Goal: Task Accomplishment & Management: Manage account settings

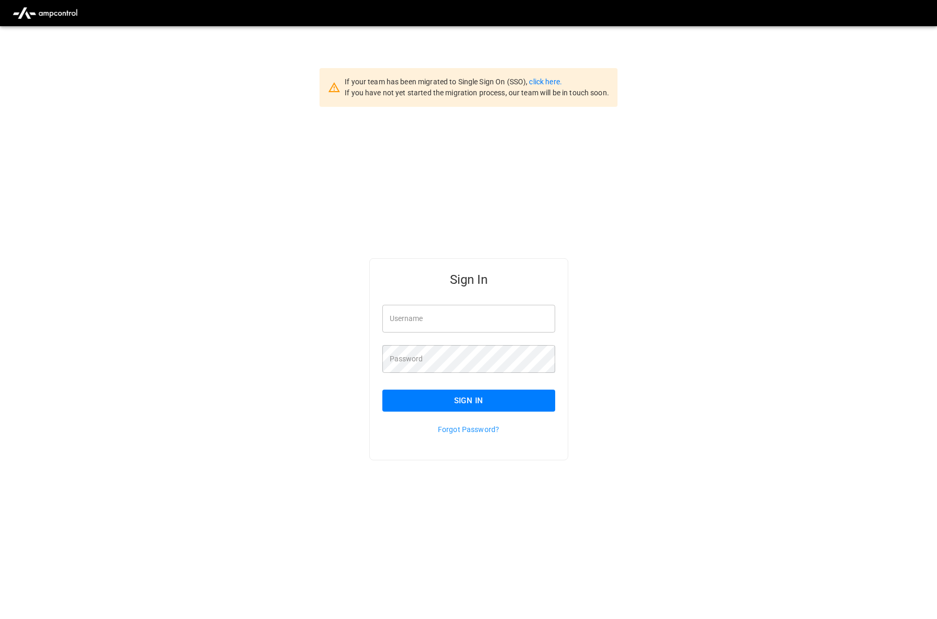
click at [390, 316] on input "Username" at bounding box center [468, 319] width 173 height 28
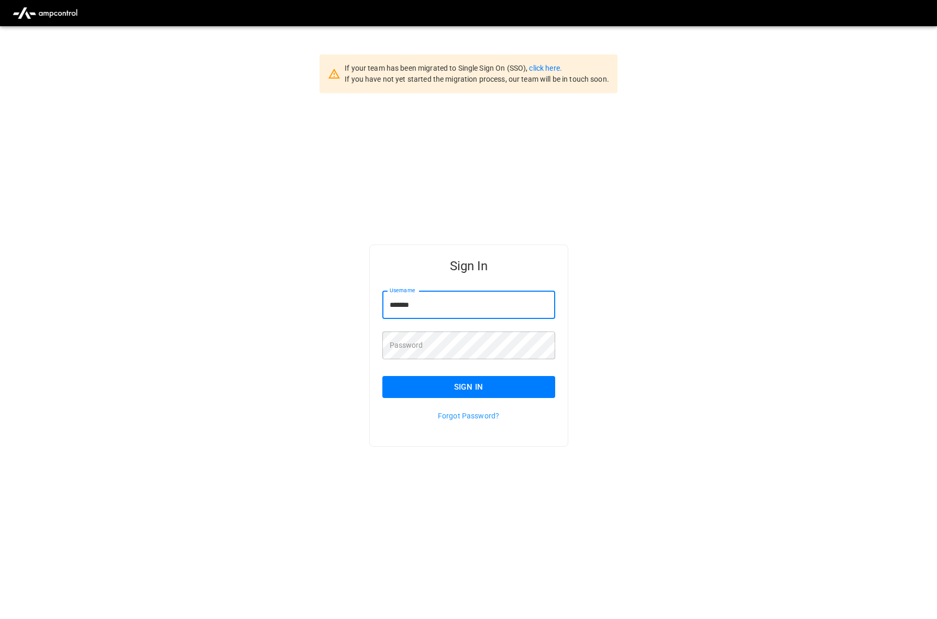
scroll to position [26, 0]
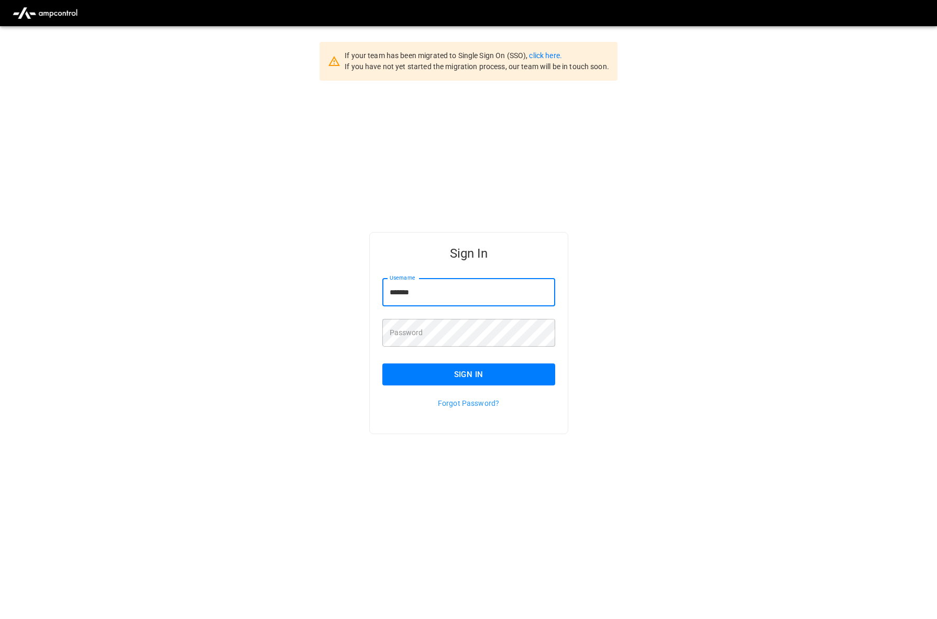
click at [453, 291] on input "*******" at bounding box center [468, 293] width 173 height 28
type input "**********"
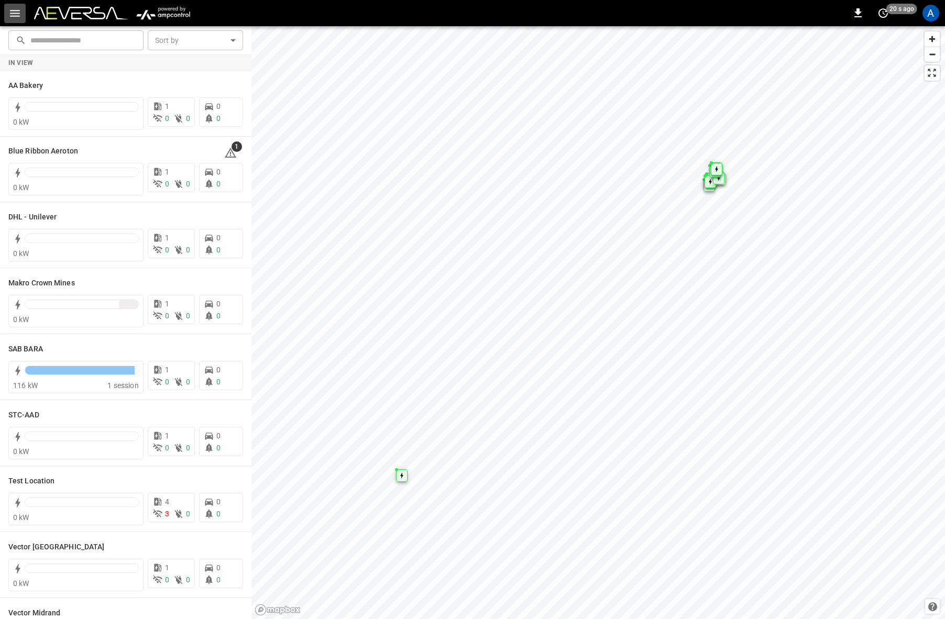
click at [7, 14] on button "button" at bounding box center [14, 13] width 21 height 19
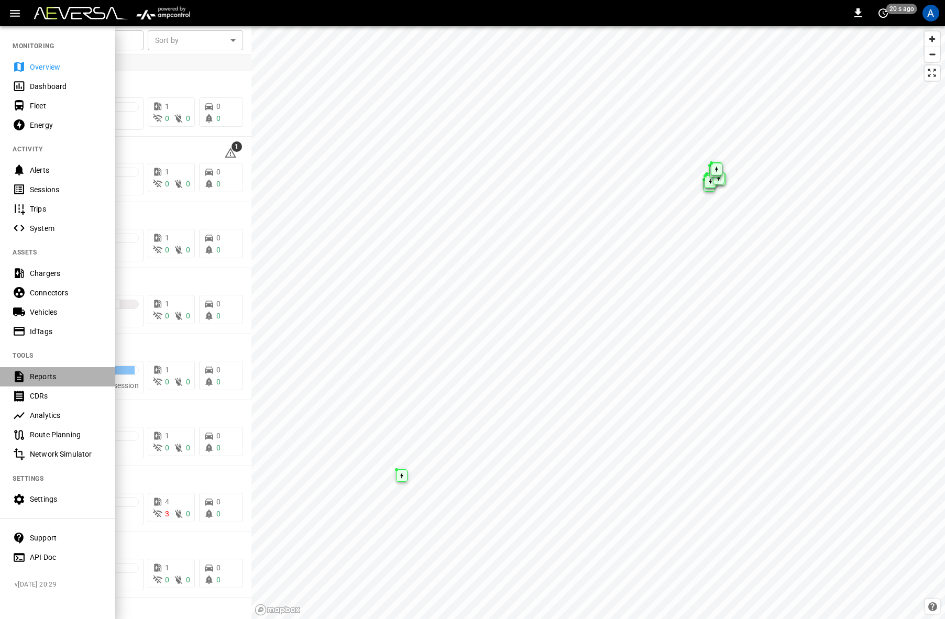
click at [61, 374] on div "Reports" at bounding box center [66, 376] width 73 height 10
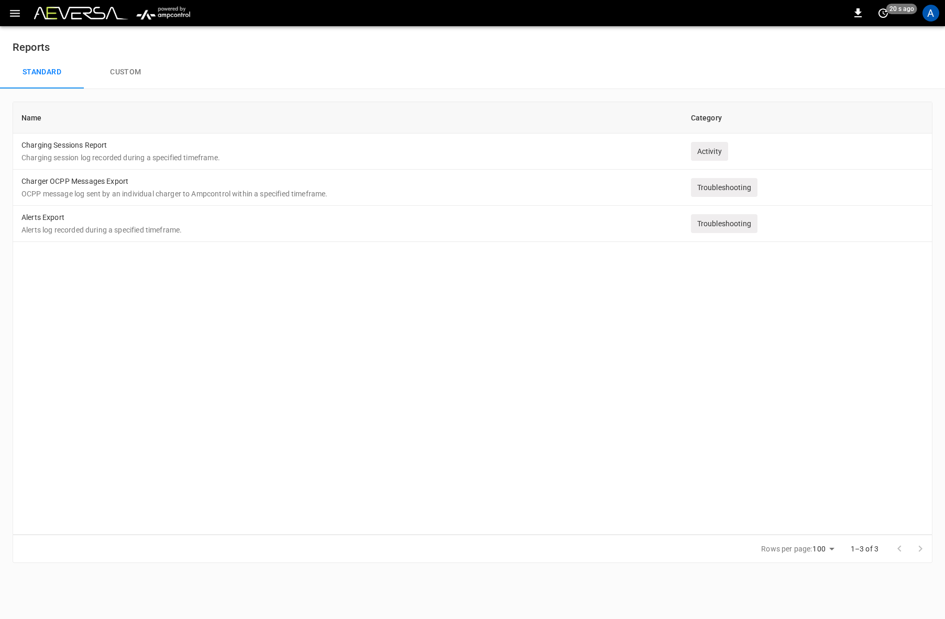
click at [118, 81] on button "Custom" at bounding box center [126, 73] width 84 height 34
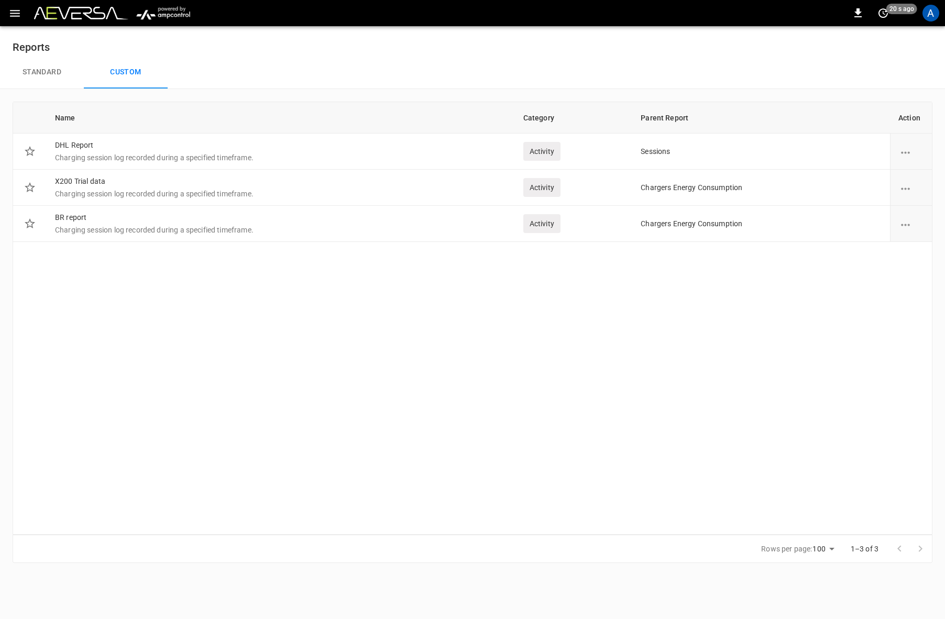
click at [308, 341] on div "Name Category Parent Report Action DHL Report Charging session log recorded dur…" at bounding box center [473, 318] width 920 height 433
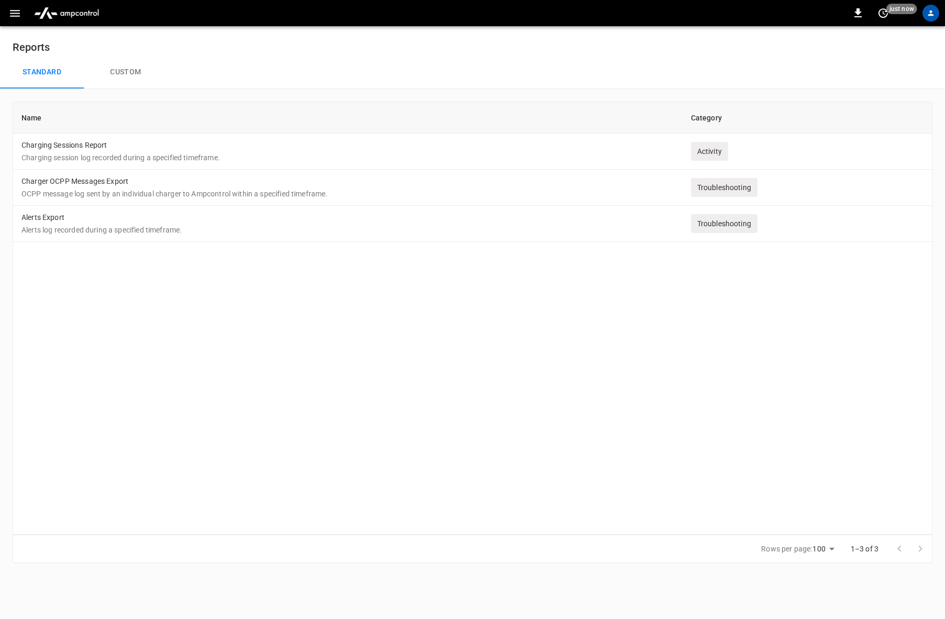
click at [202, 297] on div "Name Category Charging Sessions Report Charging session log recorded during a s…" at bounding box center [473, 318] width 920 height 433
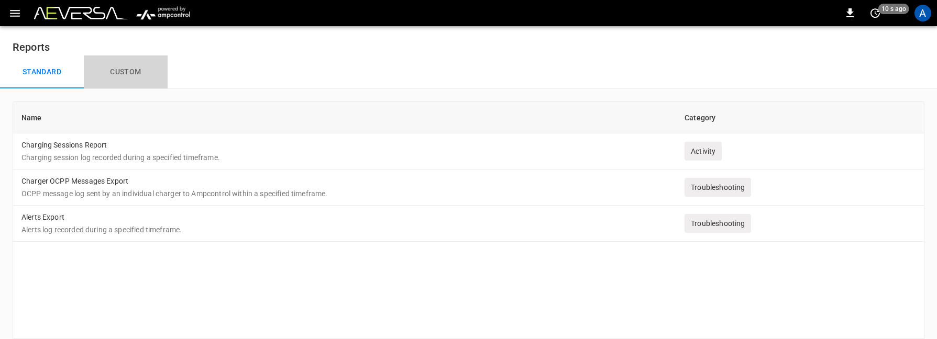
click at [123, 68] on button "Custom" at bounding box center [126, 73] width 84 height 34
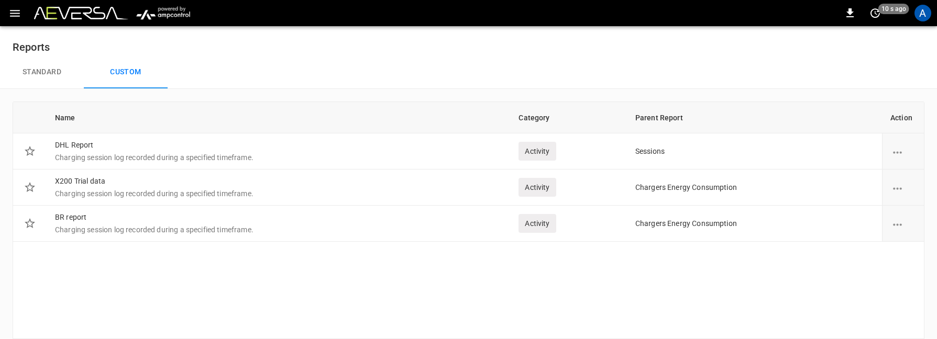
click at [431, 268] on div "Name Category Parent Report Action DHL Report Charging session log recorded dur…" at bounding box center [469, 221] width 912 height 238
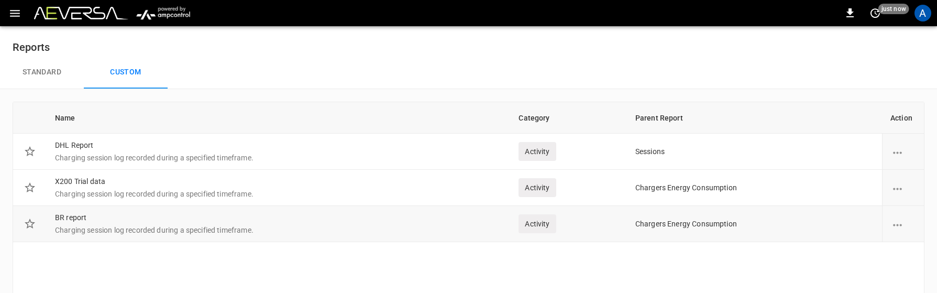
click at [895, 225] on icon "report options" at bounding box center [897, 225] width 9 height 2
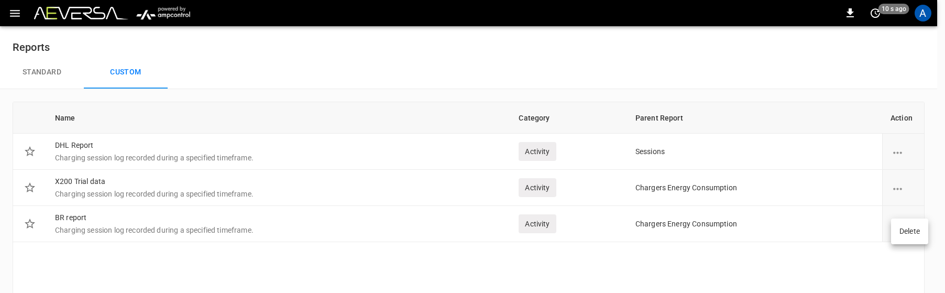
click at [634, 276] on div at bounding box center [472, 146] width 945 height 293
click at [47, 62] on button "Standard" at bounding box center [42, 73] width 84 height 34
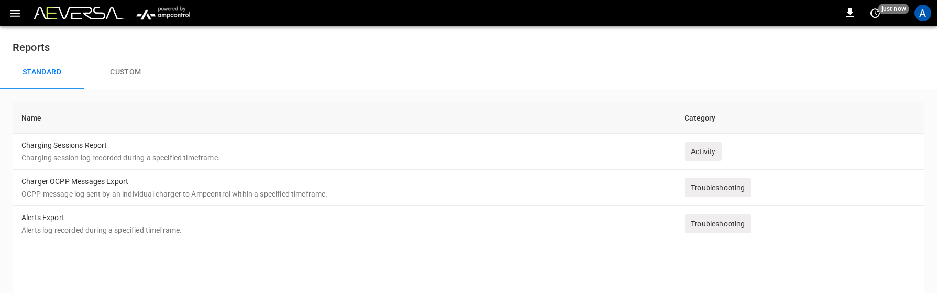
click at [142, 62] on button "Custom" at bounding box center [126, 73] width 84 height 34
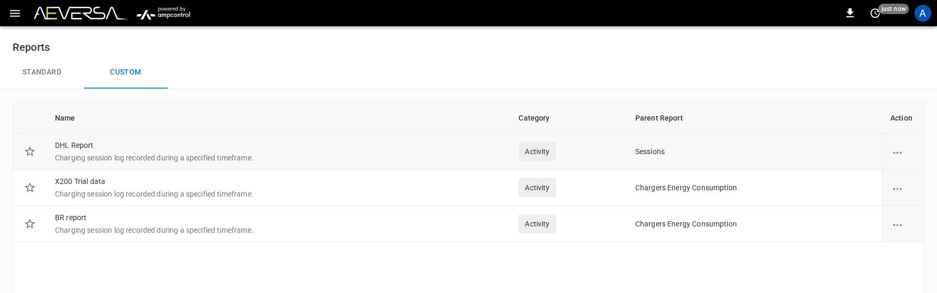
click at [82, 152] on p "Charging session log recorded during a specified timeframe." at bounding box center [278, 157] width 447 height 10
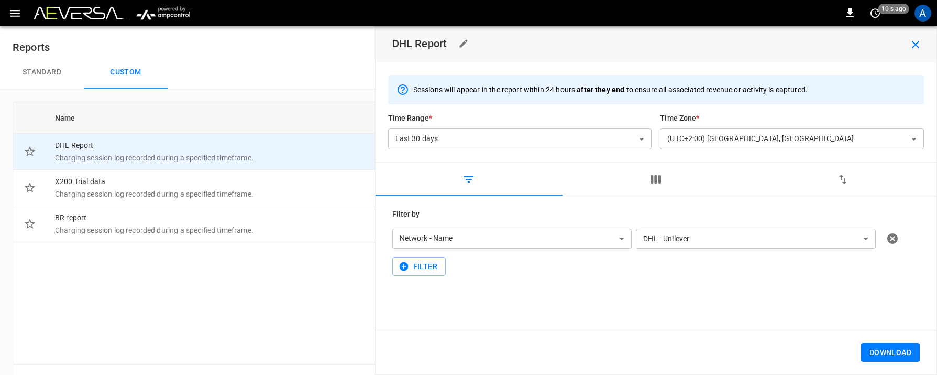
click at [632, 141] on body "**********" at bounding box center [468, 202] width 937 height 405
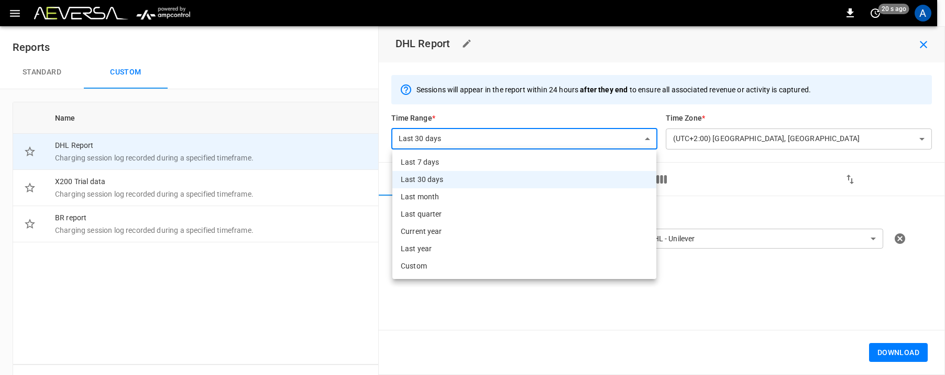
click at [468, 263] on li "Custom" at bounding box center [524, 265] width 264 height 17
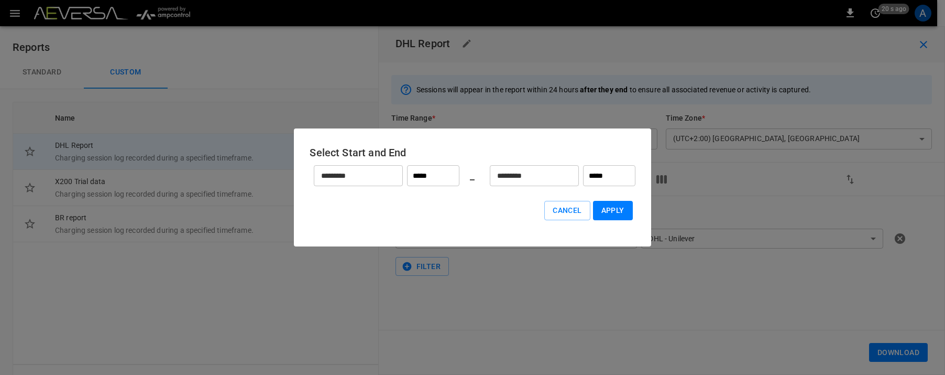
click at [558, 175] on input "*********" at bounding box center [529, 176] width 78 height 28
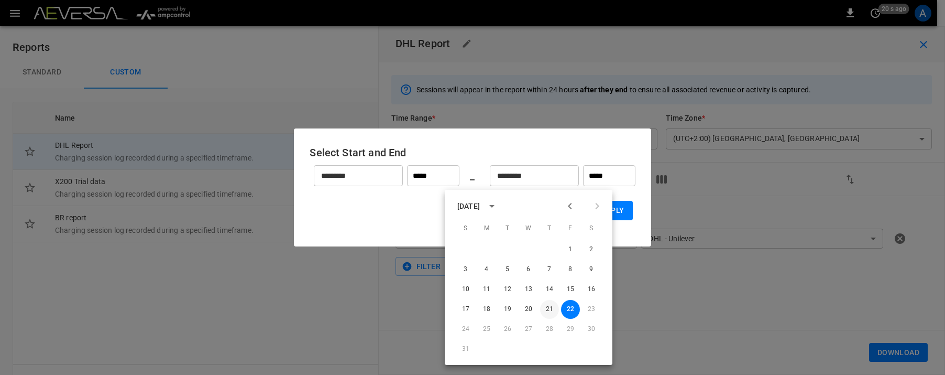
click at [547, 303] on button "21" at bounding box center [549, 309] width 19 height 19
type input "*********"
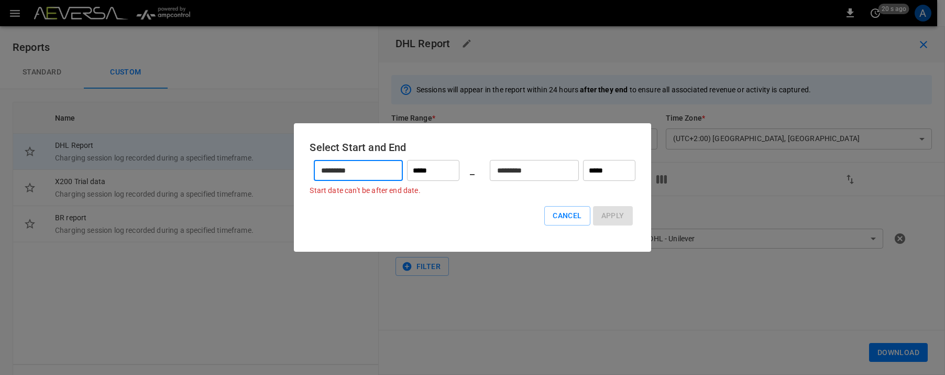
click at [377, 170] on input "*********" at bounding box center [353, 171] width 78 height 28
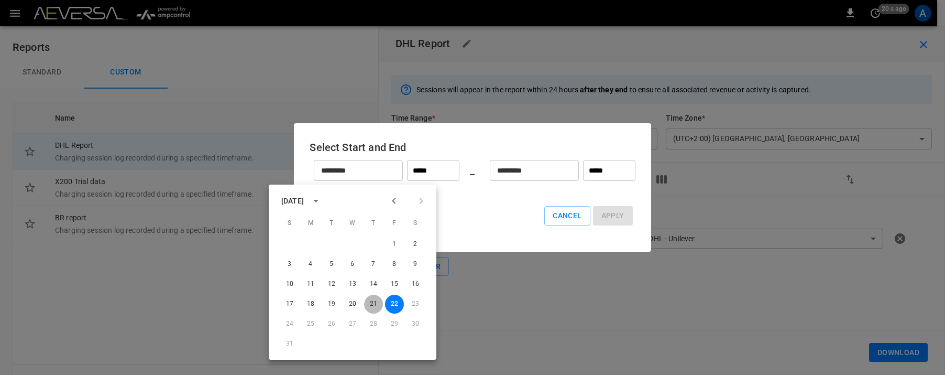
click at [371, 299] on button "21" at bounding box center [373, 303] width 19 height 19
type input "*********"
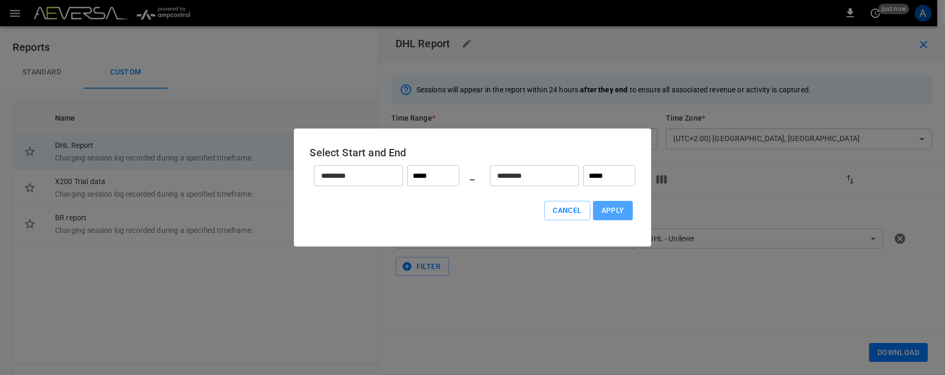
click at [618, 206] on button "Apply" at bounding box center [613, 210] width 40 height 19
type input "******"
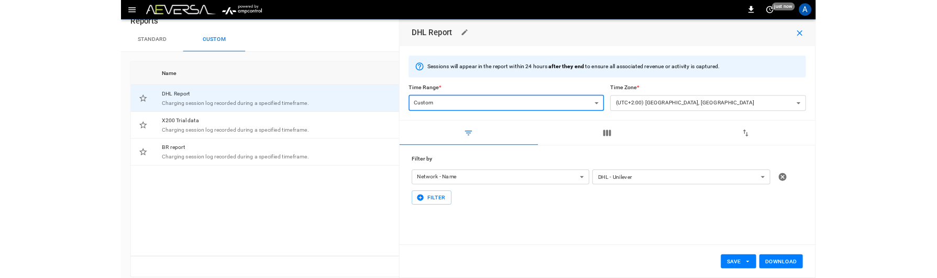
scroll to position [30, 0]
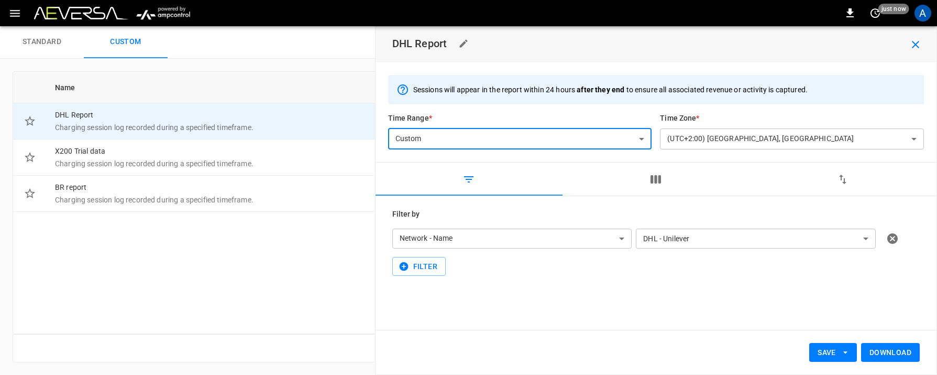
click at [847, 353] on icon "button" at bounding box center [845, 352] width 10 height 10
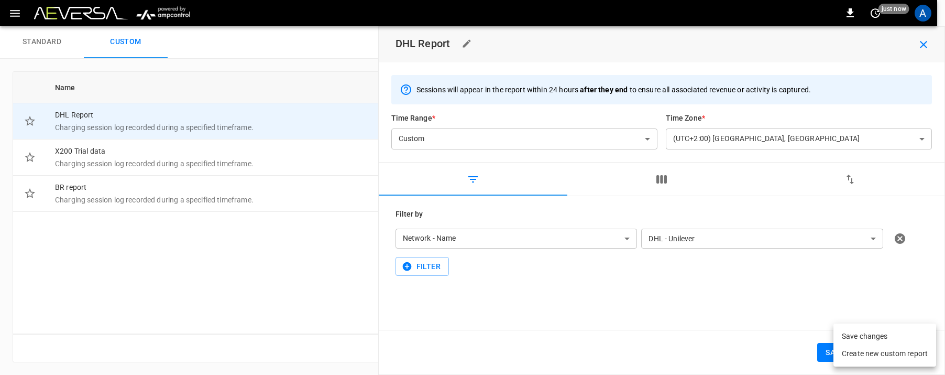
click at [769, 302] on div at bounding box center [472, 187] width 945 height 375
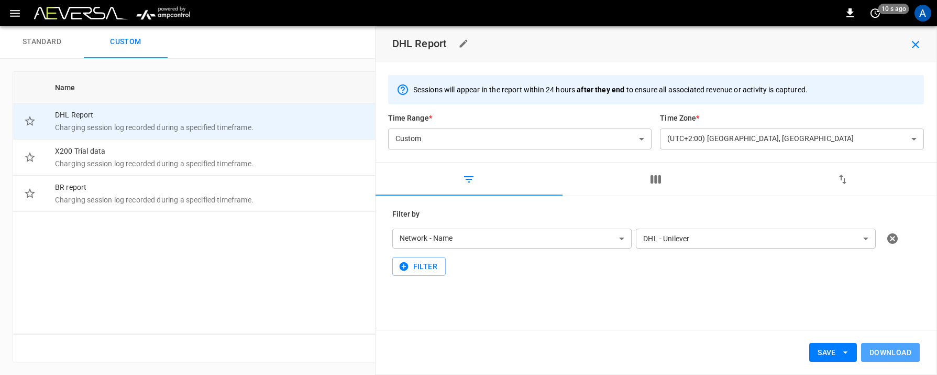
click at [896, 354] on button "Download" at bounding box center [890, 352] width 59 height 19
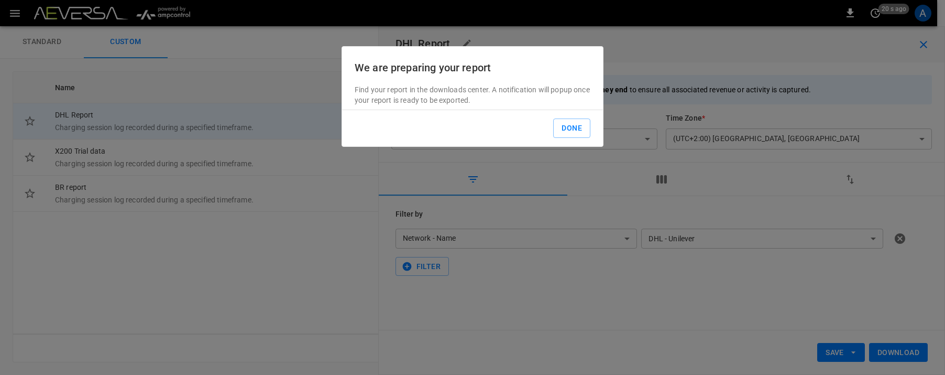
click at [171, 262] on div at bounding box center [472, 187] width 945 height 375
click at [581, 130] on button "Done" at bounding box center [571, 127] width 37 height 19
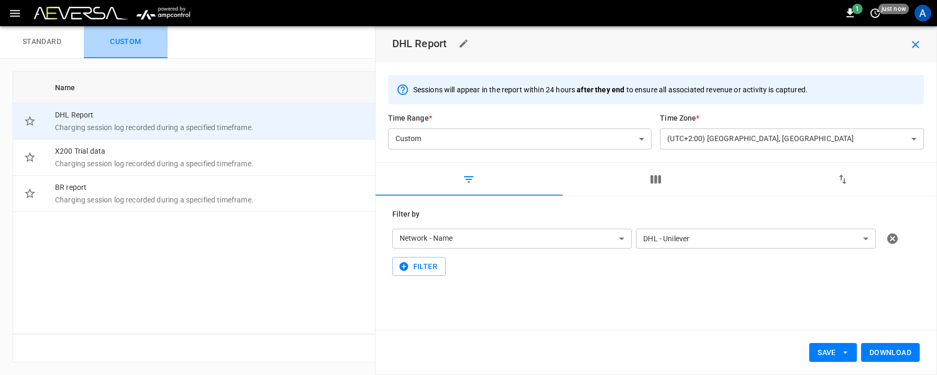
click at [122, 43] on button "Custom" at bounding box center [126, 42] width 84 height 34
click at [59, 44] on button "Standard" at bounding box center [42, 42] width 84 height 34
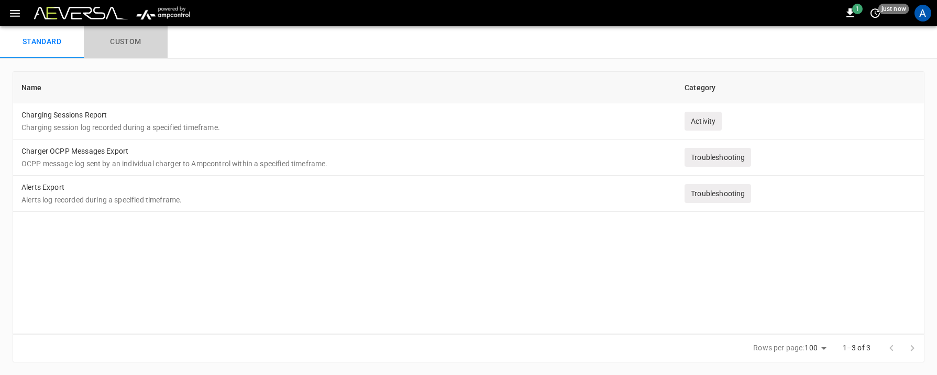
click at [109, 45] on button "Custom" at bounding box center [126, 42] width 84 height 34
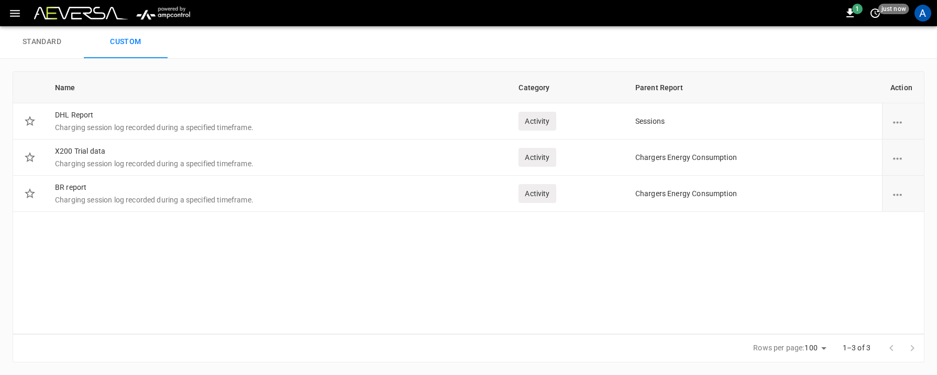
click at [61, 48] on button "Standard" at bounding box center [42, 42] width 84 height 34
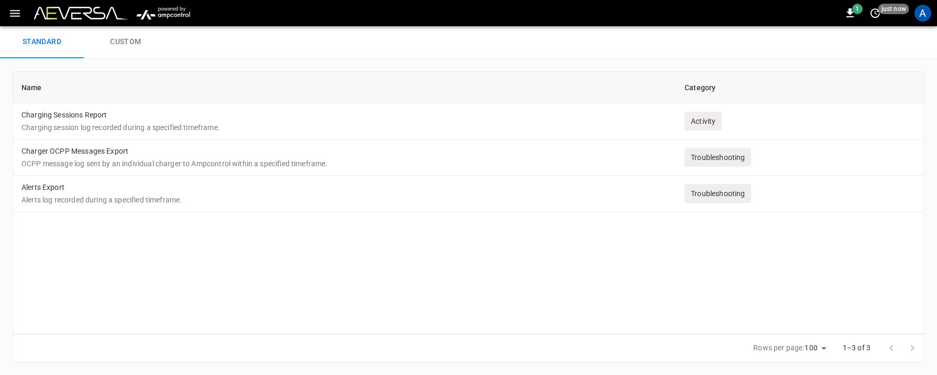
click at [109, 48] on button "Custom" at bounding box center [126, 42] width 84 height 34
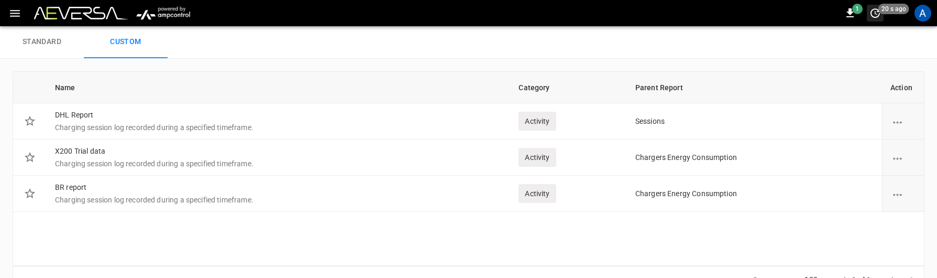
click at [878, 16] on icon "set refresh interval" at bounding box center [875, 12] width 9 height 9
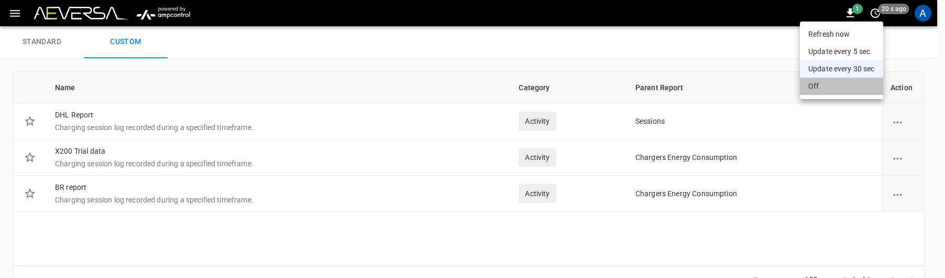
click at [839, 85] on li "Off" at bounding box center [841, 86] width 83 height 17
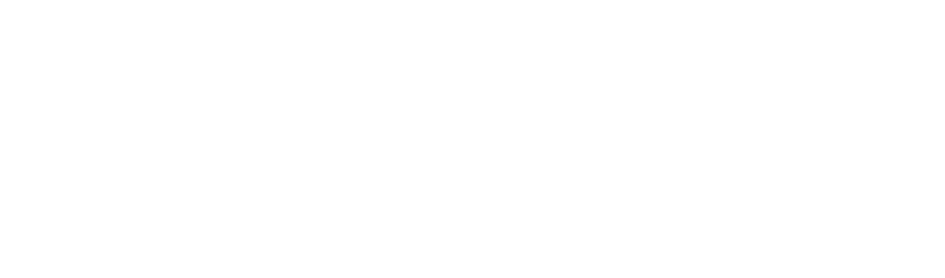
click at [873, 4] on html at bounding box center [472, 2] width 945 height 4
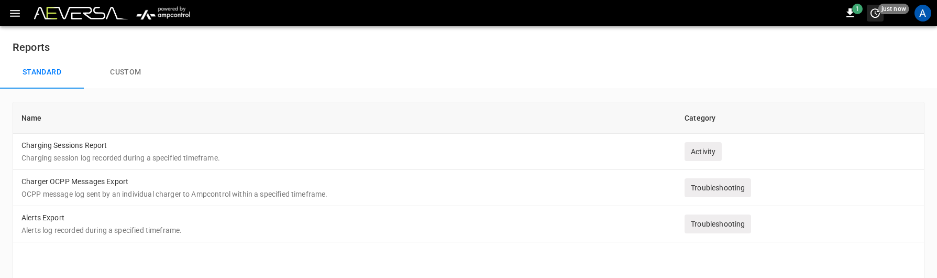
click at [878, 15] on icon "set refresh interval" at bounding box center [875, 12] width 9 height 9
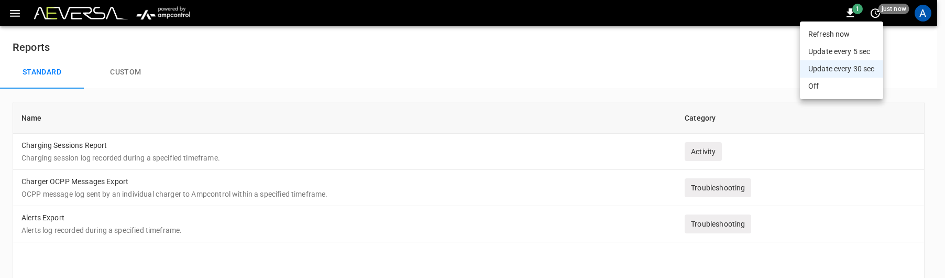
click at [848, 86] on li "Off" at bounding box center [841, 86] width 83 height 17
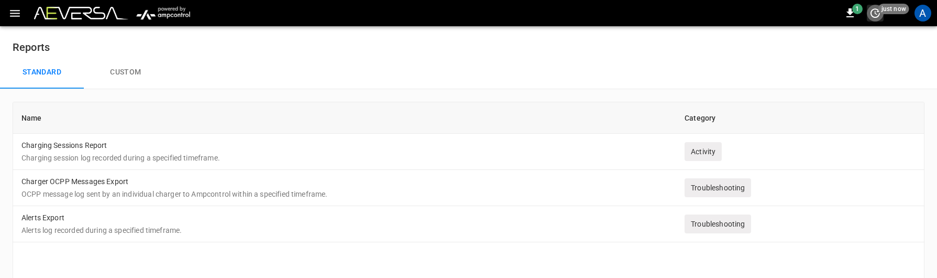
click at [872, 9] on icon "set refresh interval" at bounding box center [875, 13] width 13 height 13
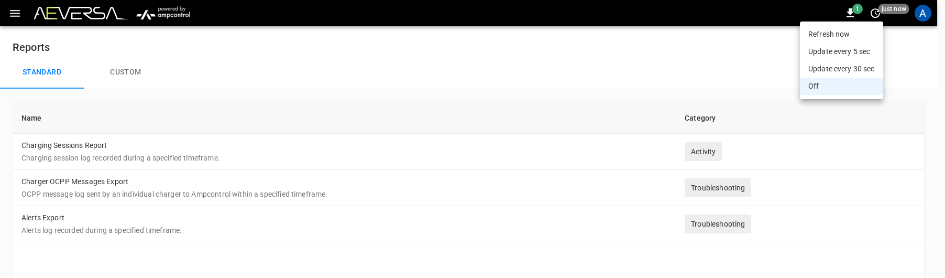
click at [826, 90] on li "Off" at bounding box center [841, 86] width 83 height 17
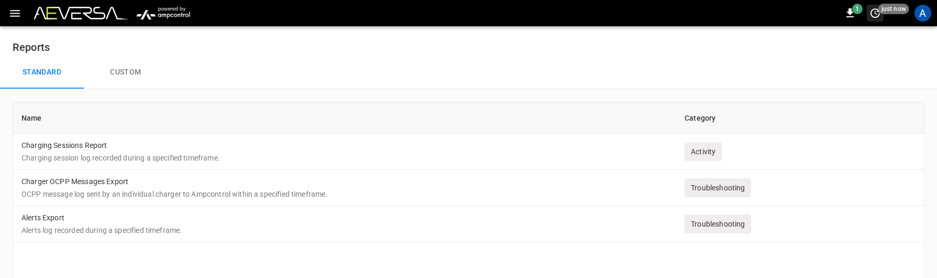
click at [881, 14] on icon "set refresh interval" at bounding box center [875, 13] width 13 height 13
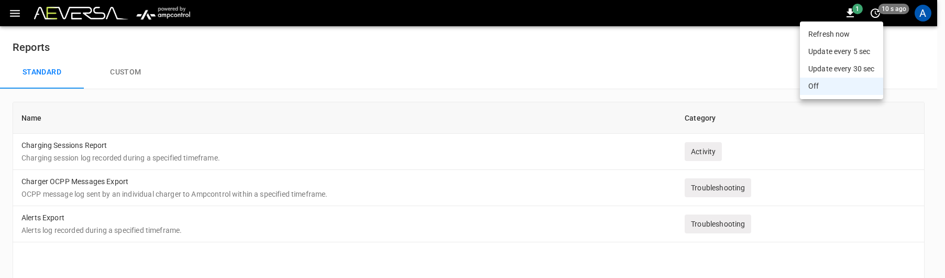
click at [466, 57] on div at bounding box center [472, 139] width 945 height 278
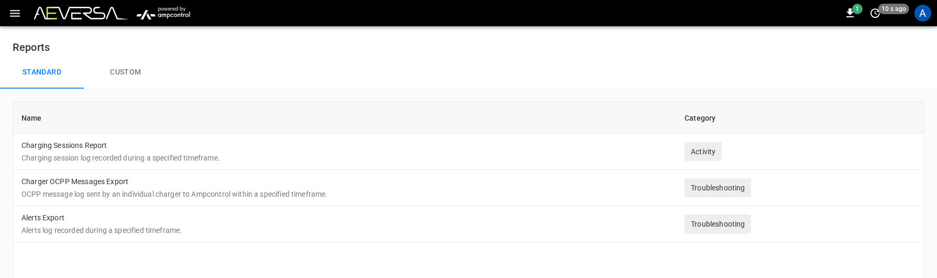
click at [135, 71] on button "Custom" at bounding box center [126, 73] width 84 height 34
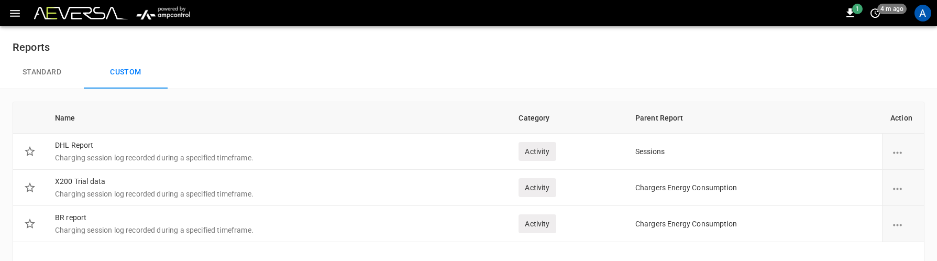
click at [57, 68] on button "Standard" at bounding box center [42, 73] width 84 height 34
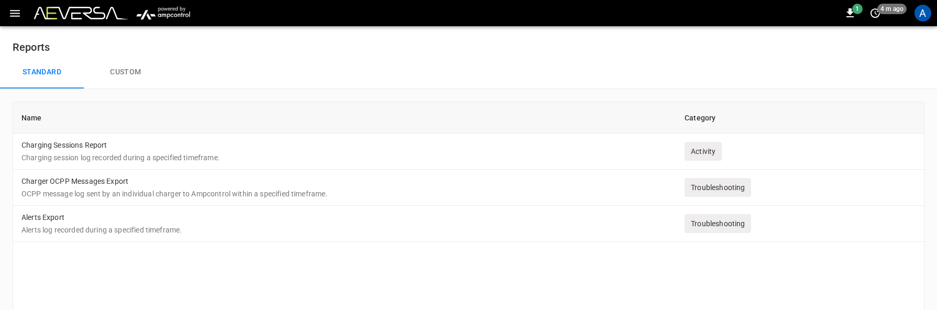
click at [24, 13] on button "button" at bounding box center [14, 13] width 21 height 19
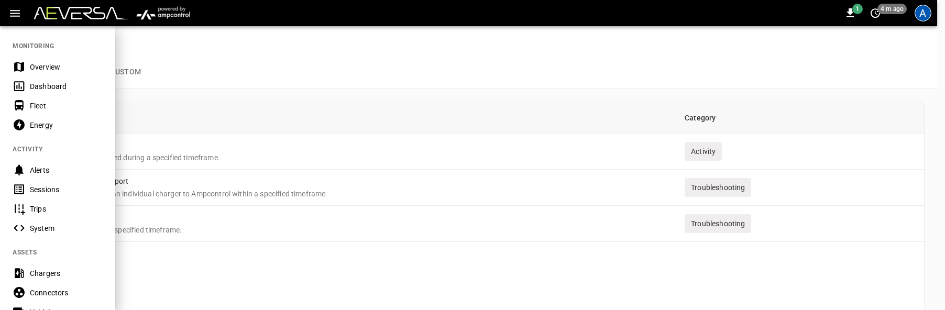
click at [927, 14] on div "A" at bounding box center [923, 13] width 17 height 17
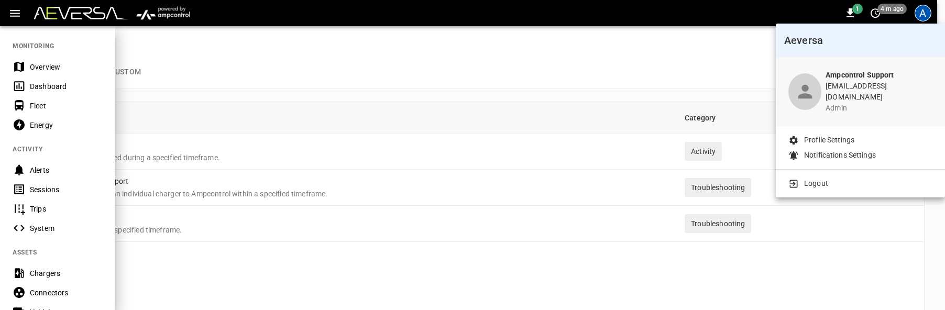
click at [854, 135] on p "Profile Settings" at bounding box center [829, 140] width 50 height 11
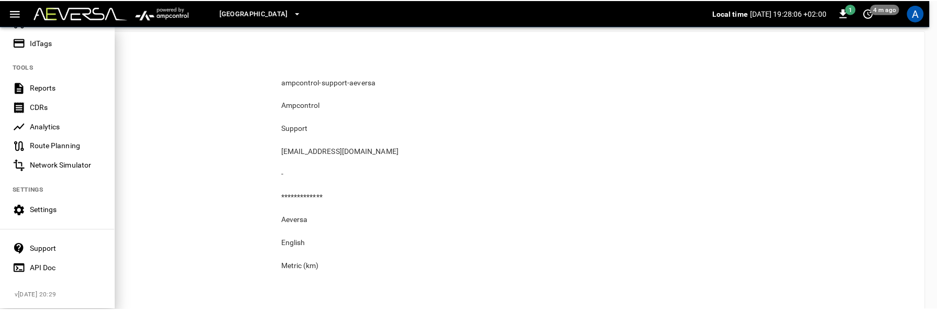
scroll to position [297, 0]
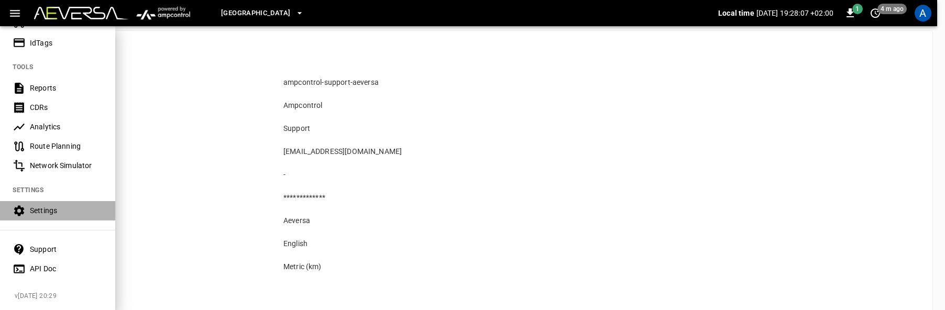
click at [51, 205] on div "Settings" at bounding box center [66, 210] width 73 height 10
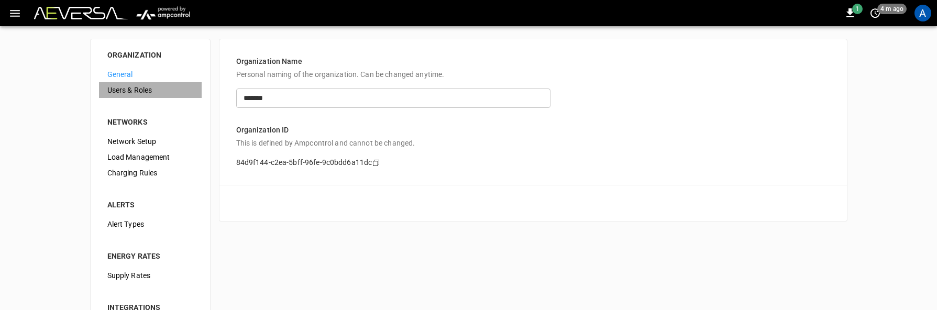
click at [162, 92] on span "Users & Roles" at bounding box center [150, 90] width 86 height 11
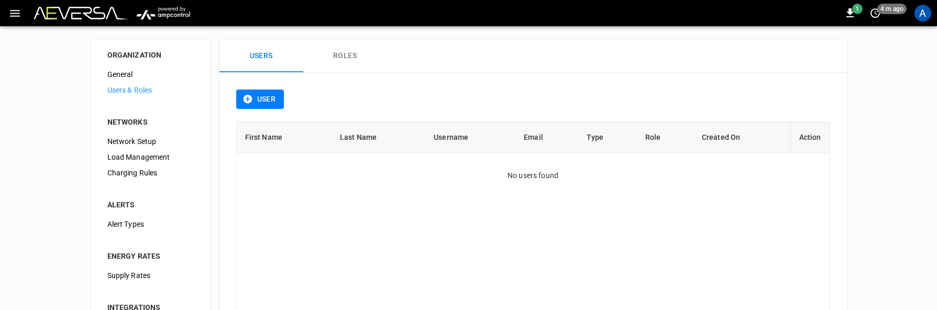
click at [341, 57] on button "Roles" at bounding box center [345, 56] width 84 height 34
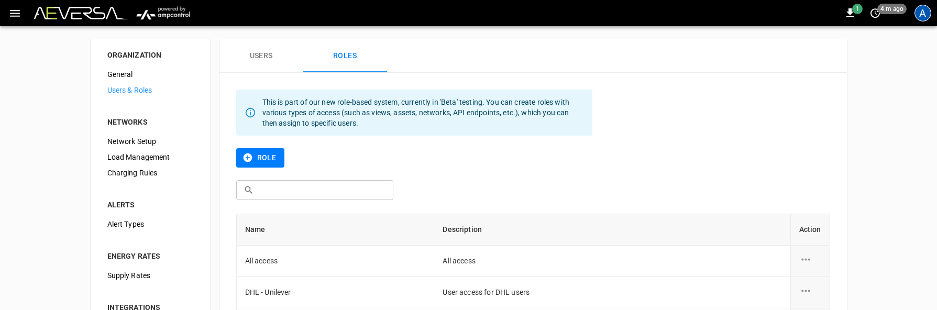
click at [926, 7] on div "A" at bounding box center [923, 13] width 17 height 17
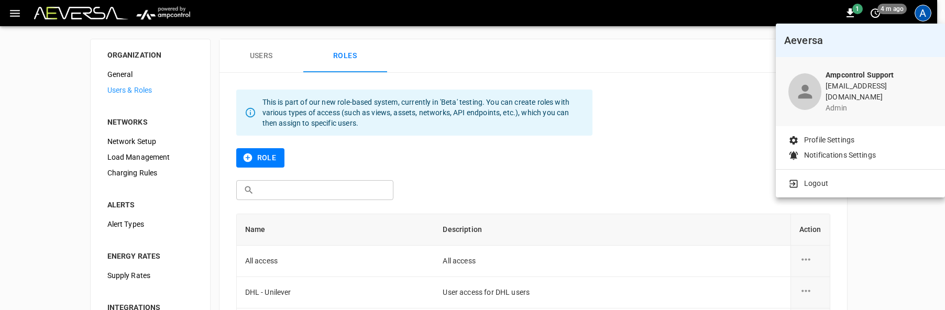
click at [631, 121] on div at bounding box center [472, 155] width 945 height 310
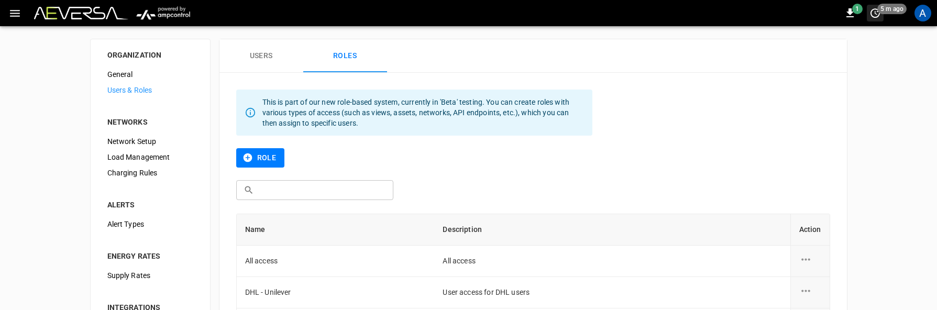
click at [876, 16] on icon "set refresh interval" at bounding box center [875, 13] width 13 height 13
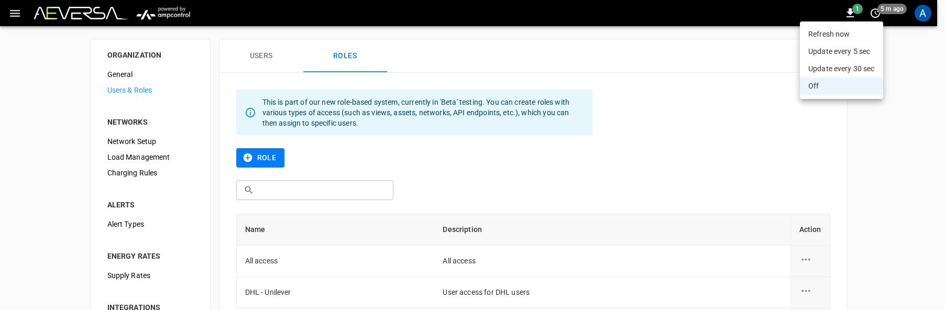
click at [899, 149] on div at bounding box center [472, 155] width 945 height 310
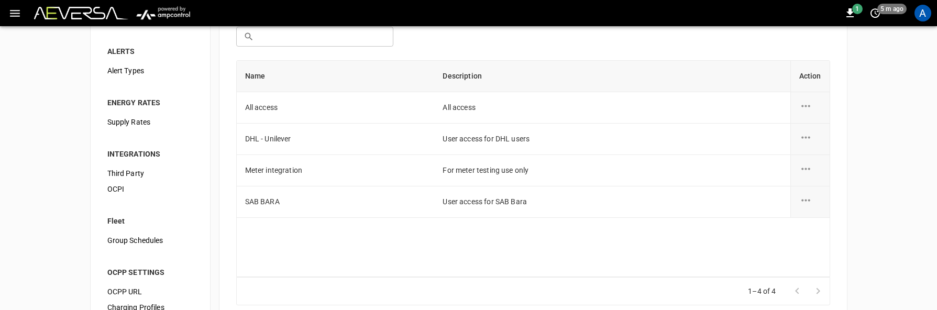
scroll to position [180, 0]
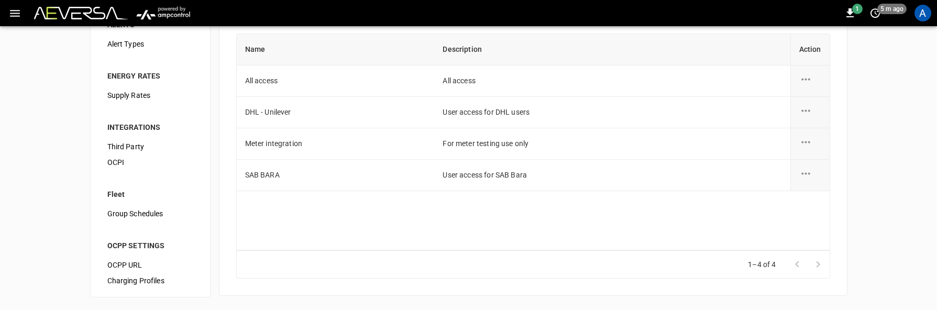
click at [117, 160] on span "OCPI" at bounding box center [150, 162] width 86 height 11
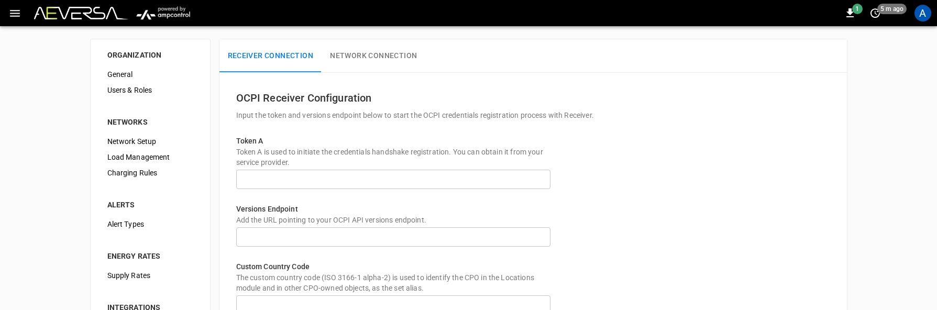
click at [13, 12] on icon "button" at bounding box center [14, 13] width 13 height 13
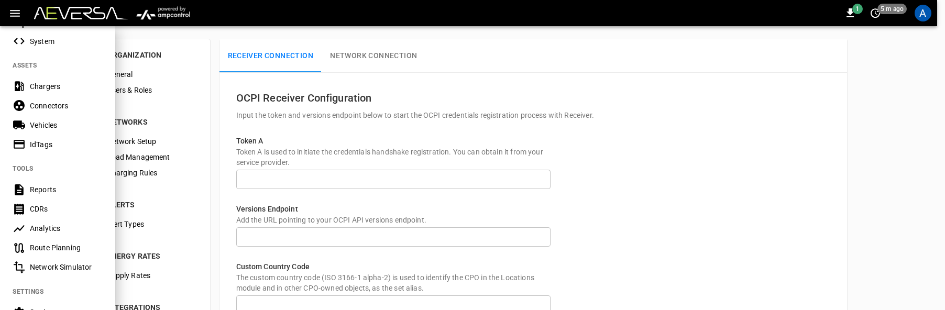
scroll to position [189, 0]
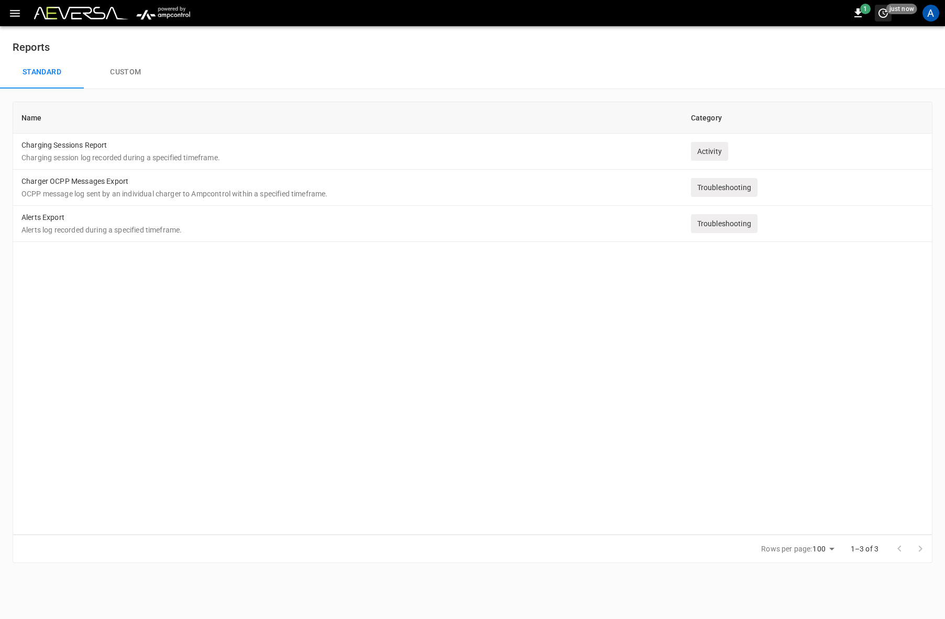
click at [893, 13] on span "just now" at bounding box center [901, 9] width 31 height 10
click at [826, 90] on li "Off" at bounding box center [849, 86] width 83 height 17
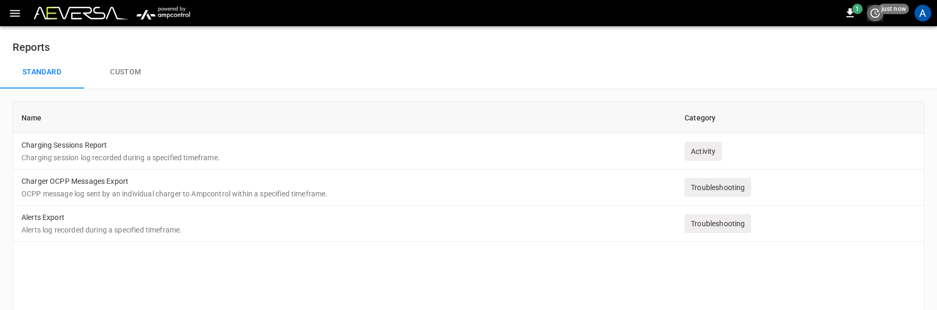
click at [876, 15] on icon "set refresh interval" at bounding box center [875, 13] width 13 height 13
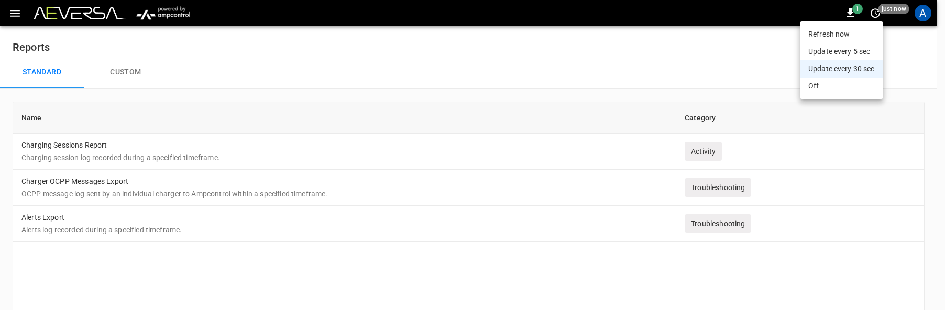
click at [827, 87] on li "Off" at bounding box center [841, 86] width 83 height 17
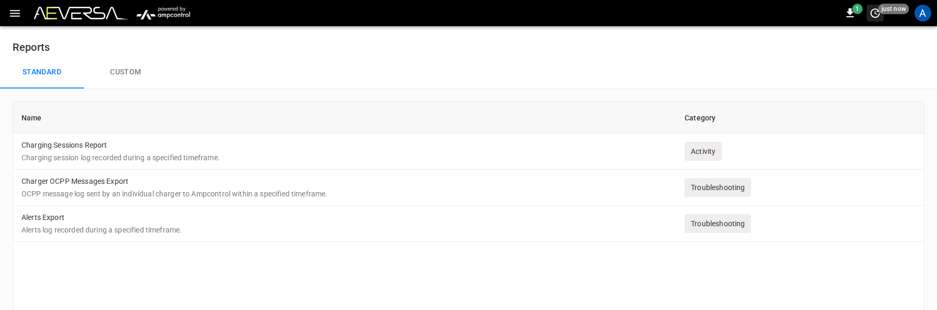
click at [885, 12] on span "just now" at bounding box center [894, 9] width 31 height 10
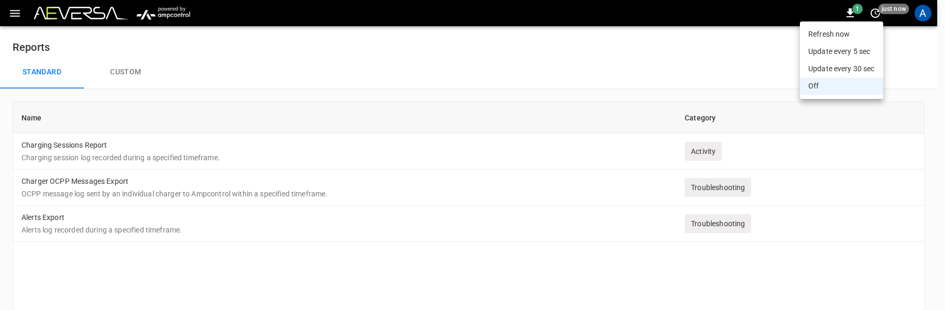
click at [603, 63] on div at bounding box center [472, 155] width 945 height 310
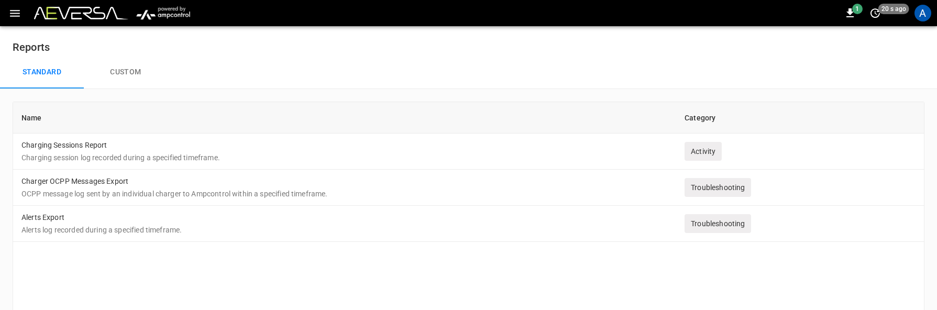
click at [136, 65] on button "Custom" at bounding box center [126, 73] width 84 height 34
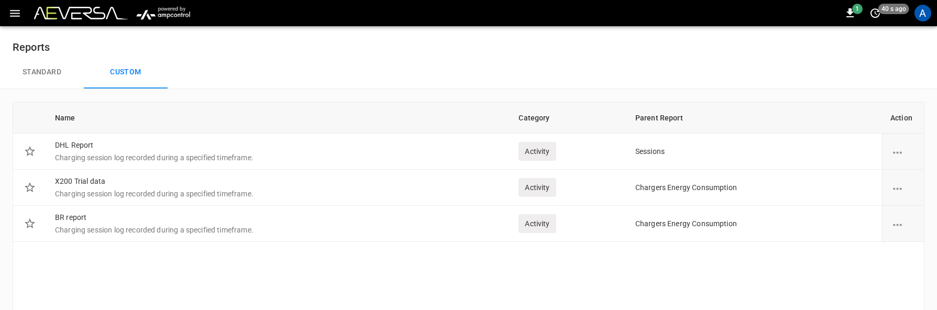
click at [56, 81] on button "Standard" at bounding box center [42, 73] width 84 height 34
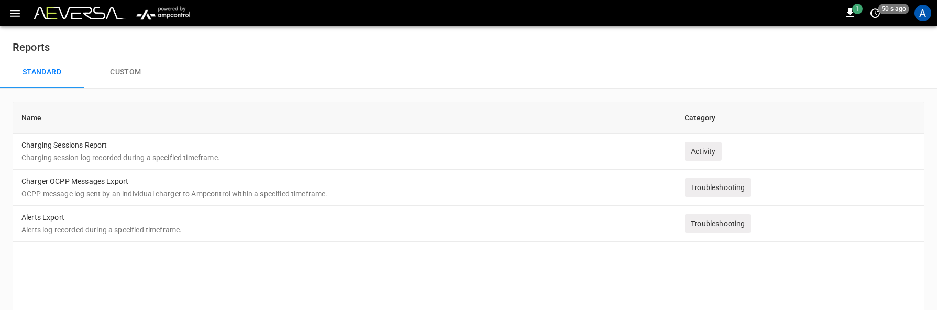
click at [132, 72] on button "Custom" at bounding box center [126, 73] width 84 height 34
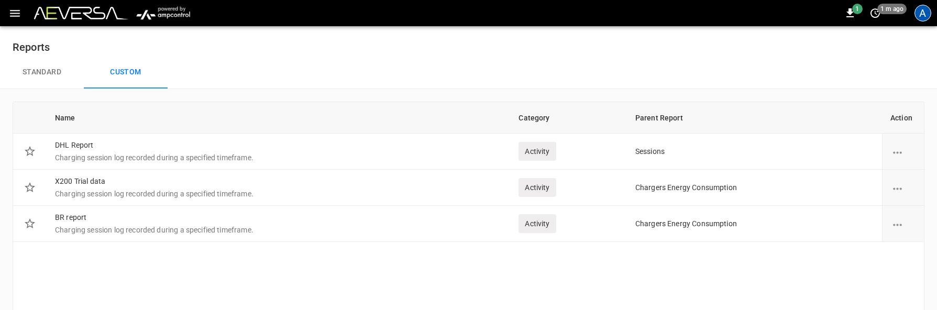
click at [927, 7] on div "A" at bounding box center [923, 13] width 17 height 17
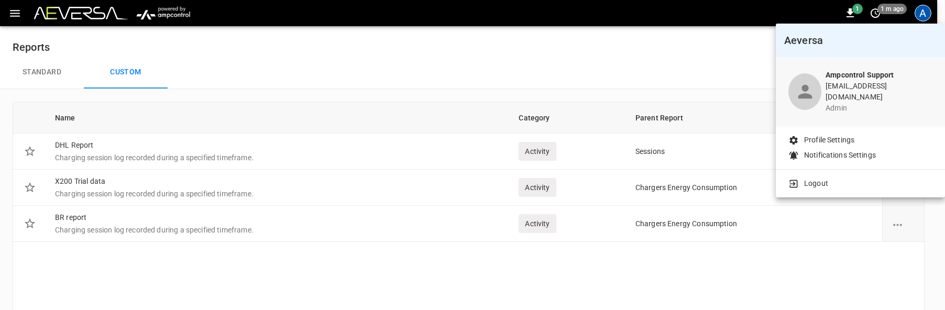
click at [819, 170] on div "Logout" at bounding box center [860, 182] width 169 height 24
click at [819, 178] on p "Logout" at bounding box center [816, 183] width 24 height 11
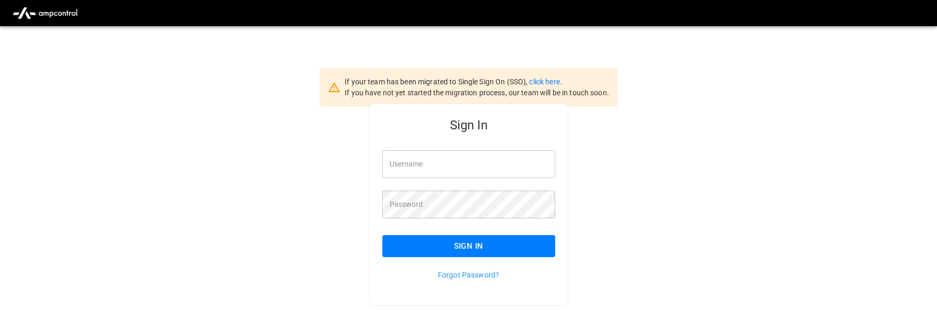
click at [452, 172] on input "Username" at bounding box center [468, 164] width 173 height 28
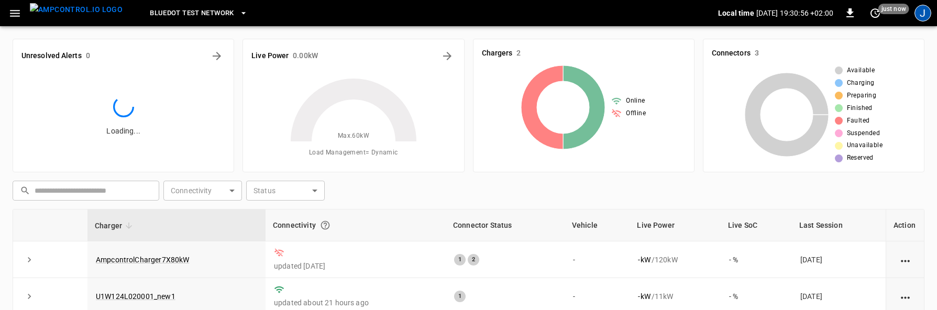
click at [920, 15] on div "J" at bounding box center [923, 13] width 17 height 17
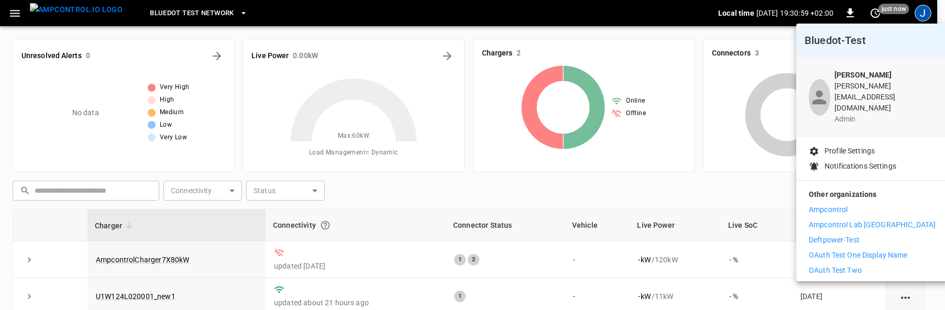
click at [858, 204] on li "Ampcontrol" at bounding box center [872, 209] width 127 height 11
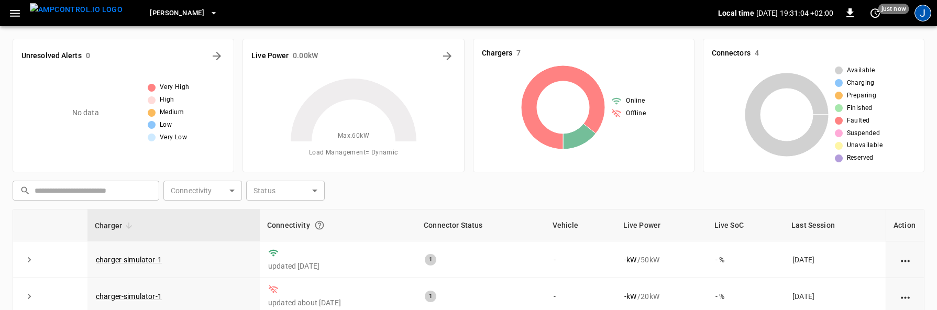
click at [926, 13] on div "J" at bounding box center [923, 13] width 17 height 17
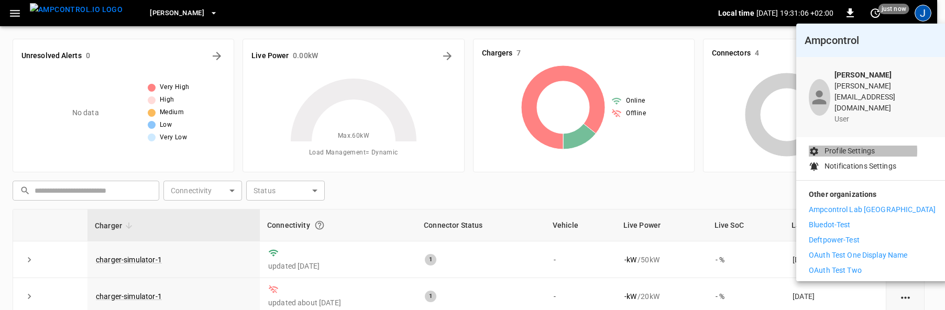
click at [858, 146] on p "Profile Settings" at bounding box center [850, 151] width 50 height 11
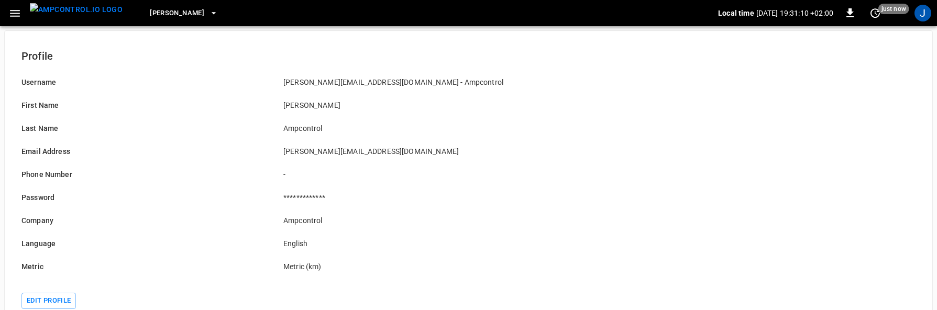
click at [3, 8] on div "[PERSON_NAME] Local time [DATE] 19:31:10 +02:00 0 just now J" at bounding box center [468, 13] width 937 height 26
click at [19, 12] on icon "button" at bounding box center [14, 13] width 13 height 13
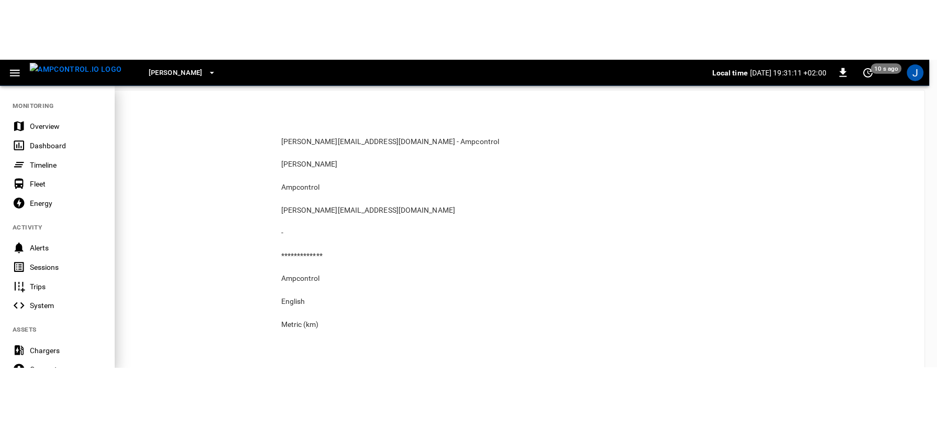
scroll to position [316, 0]
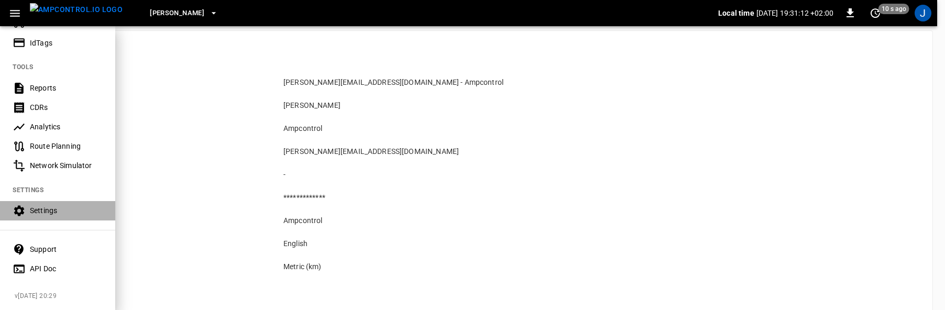
click at [52, 205] on div "Settings" at bounding box center [66, 210] width 73 height 10
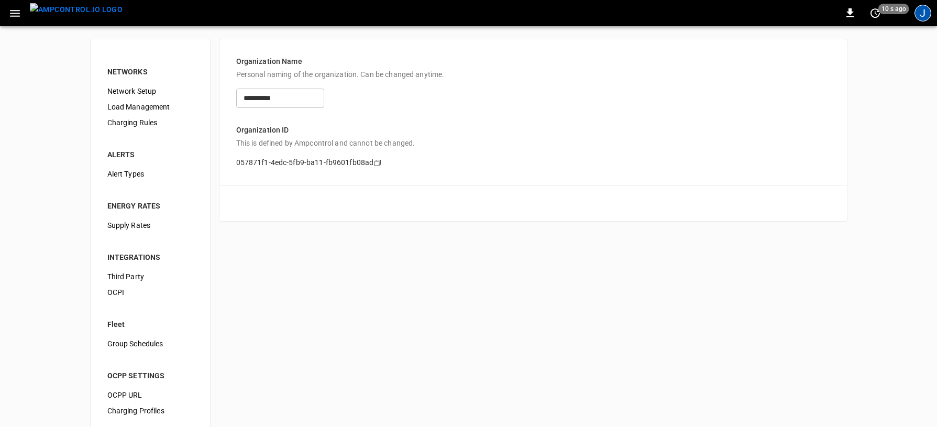
click at [919, 7] on div "J" at bounding box center [923, 13] width 17 height 17
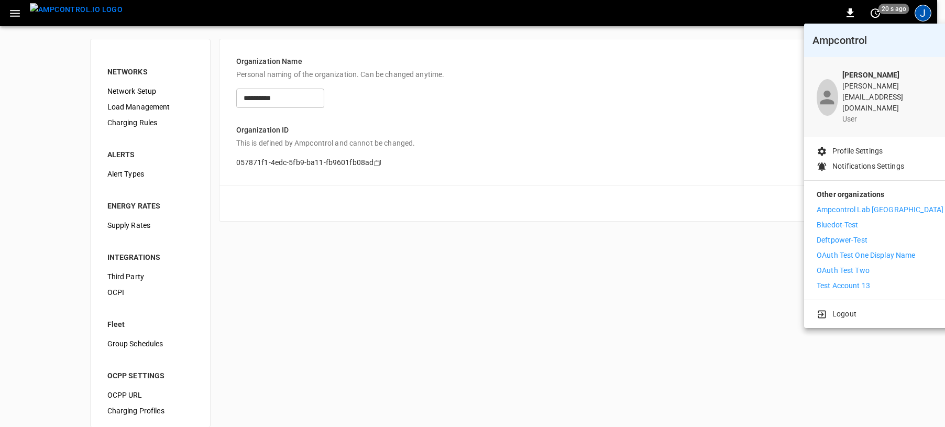
click at [10, 16] on div at bounding box center [472, 213] width 945 height 427
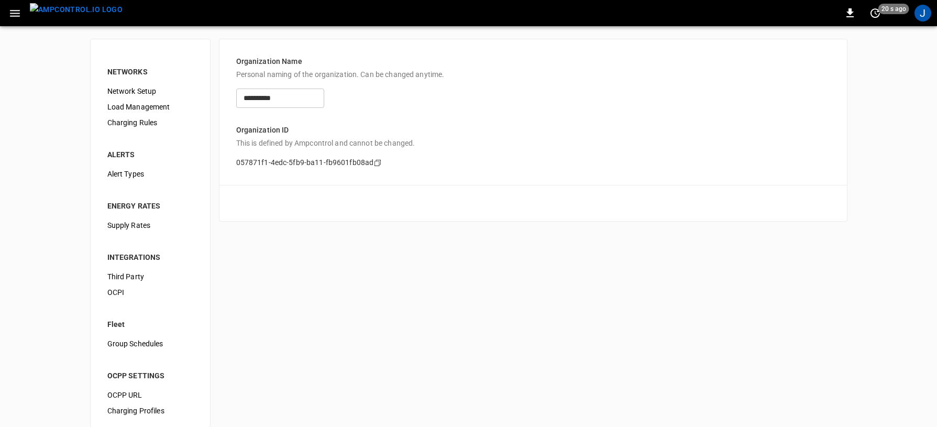
click at [16, 16] on body "**********" at bounding box center [468, 220] width 937 height 440
click at [16, 14] on icon "button" at bounding box center [14, 13] width 13 height 13
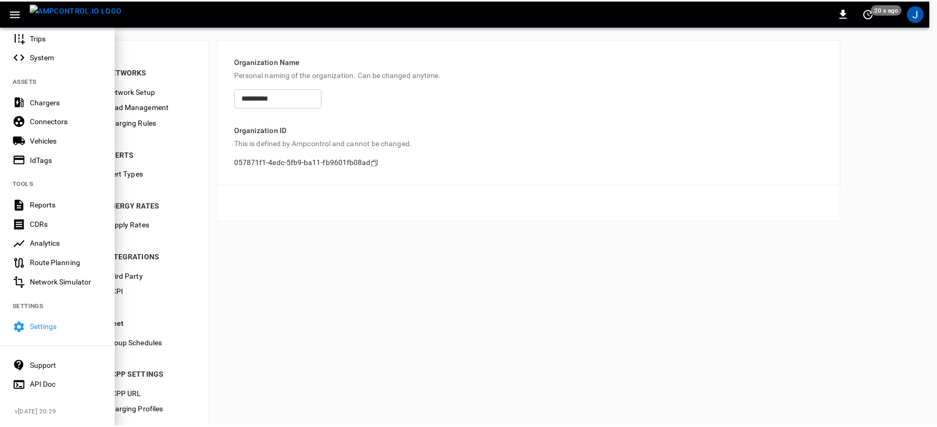
scroll to position [199, 0]
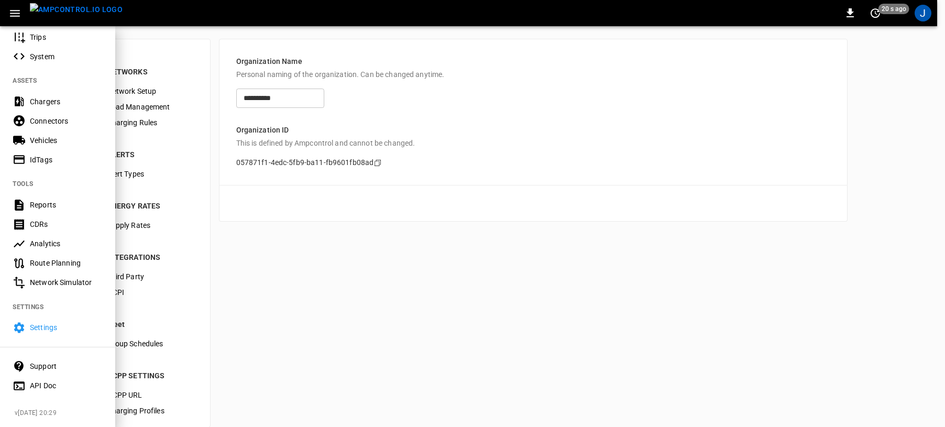
click at [69, 200] on div "Reports" at bounding box center [66, 205] width 73 height 10
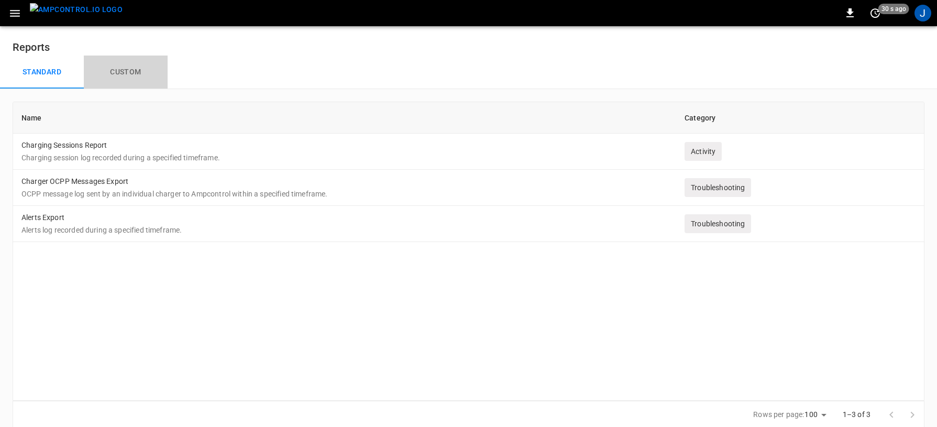
click at [133, 71] on button "Custom" at bounding box center [126, 73] width 84 height 34
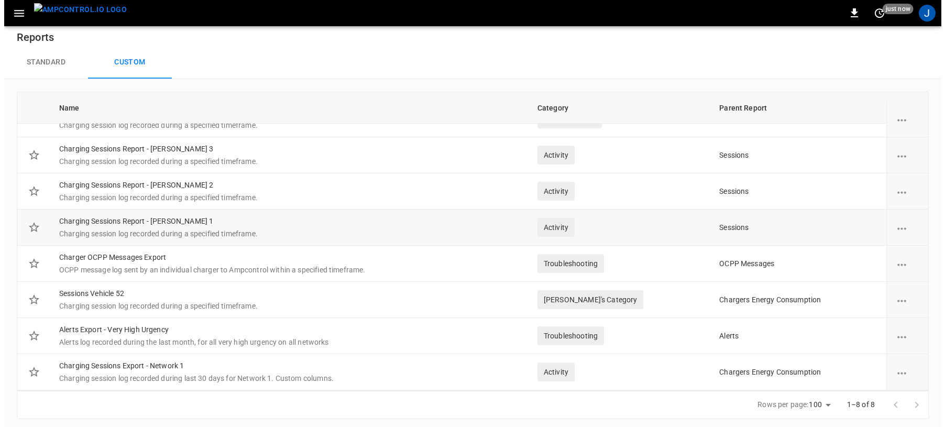
scroll to position [15, 0]
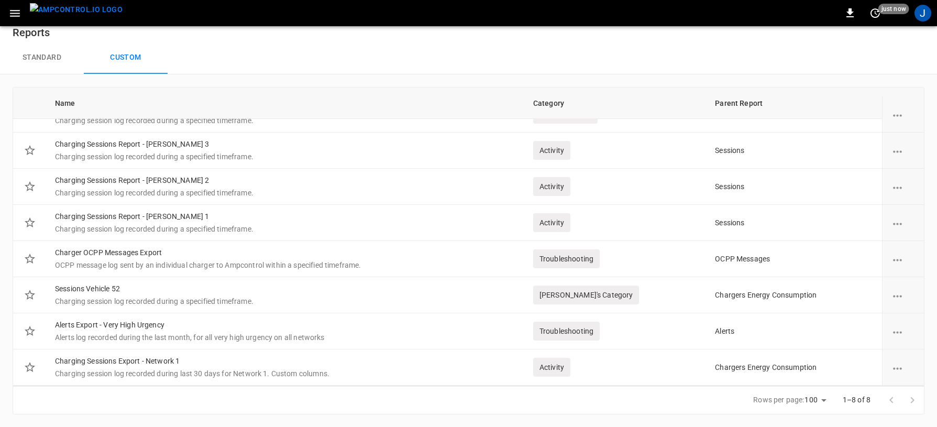
click at [42, 58] on button "Standard" at bounding box center [42, 58] width 84 height 34
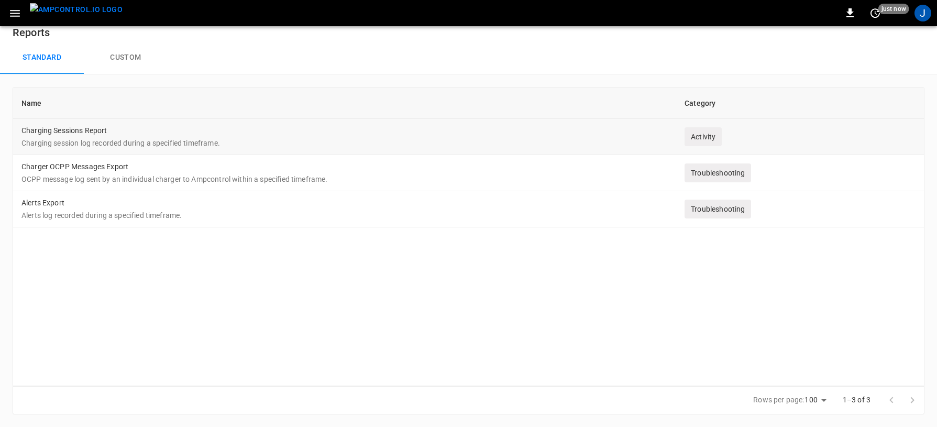
click at [467, 139] on p "Charging session log recorded during a specified timeframe." at bounding box center [344, 143] width 646 height 10
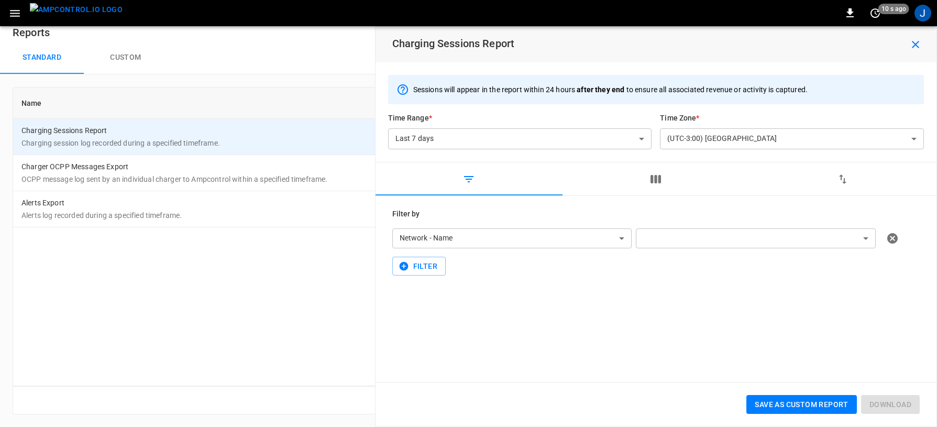
click at [614, 239] on body "**********" at bounding box center [468, 206] width 937 height 442
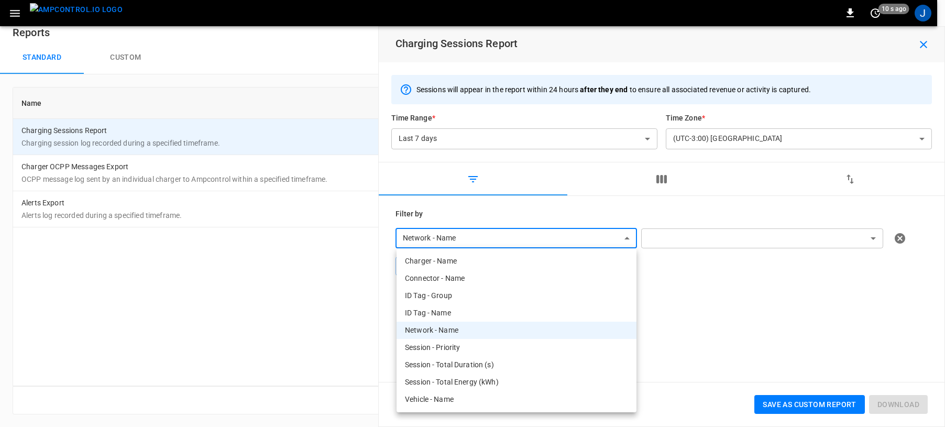
click at [530, 298] on li "ID Tag - Group" at bounding box center [517, 295] width 240 height 17
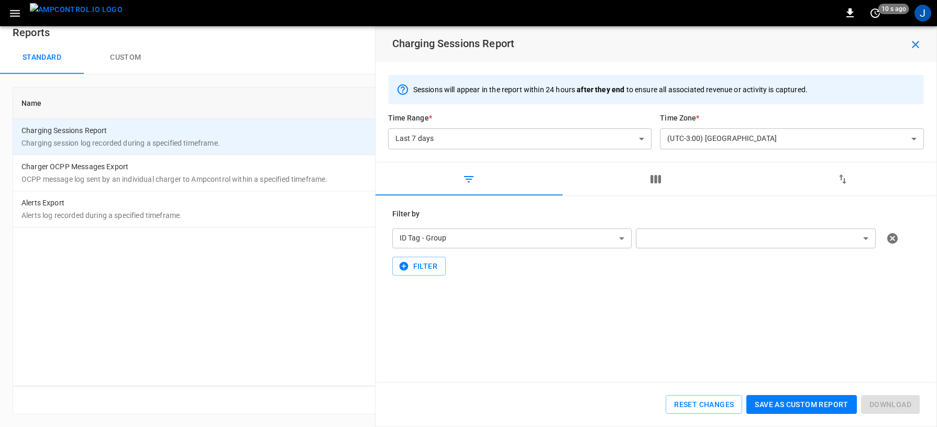
click at [556, 234] on body "**********" at bounding box center [468, 206] width 937 height 442
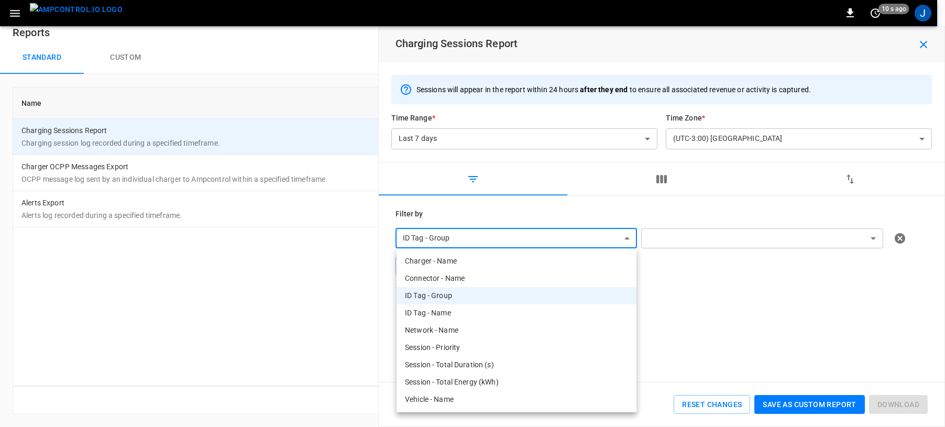
click at [740, 266] on div at bounding box center [472, 213] width 945 height 427
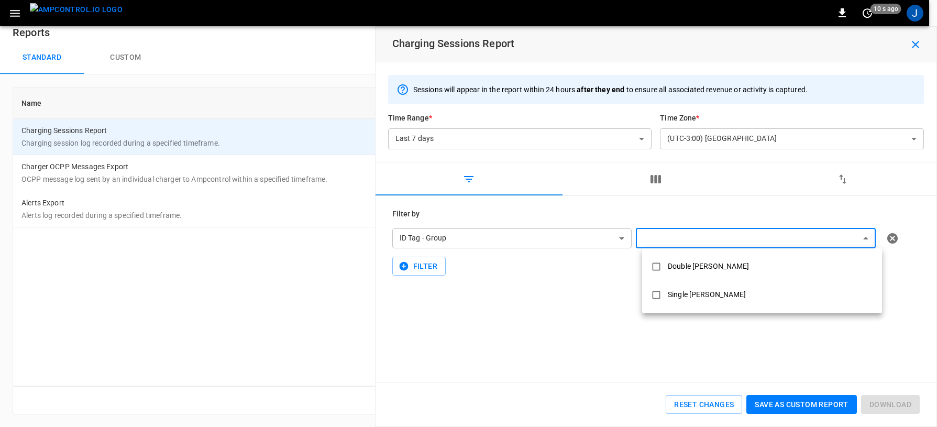
click at [752, 242] on body "**********" at bounding box center [468, 206] width 937 height 442
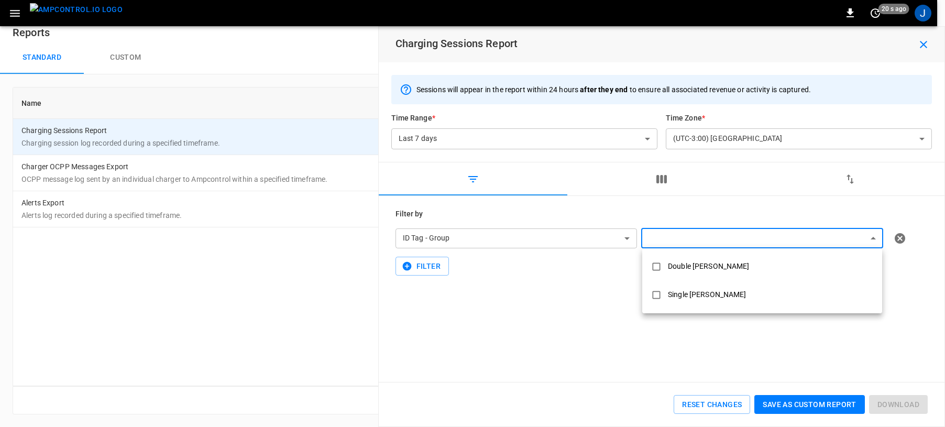
click at [551, 310] on div at bounding box center [472, 213] width 945 height 427
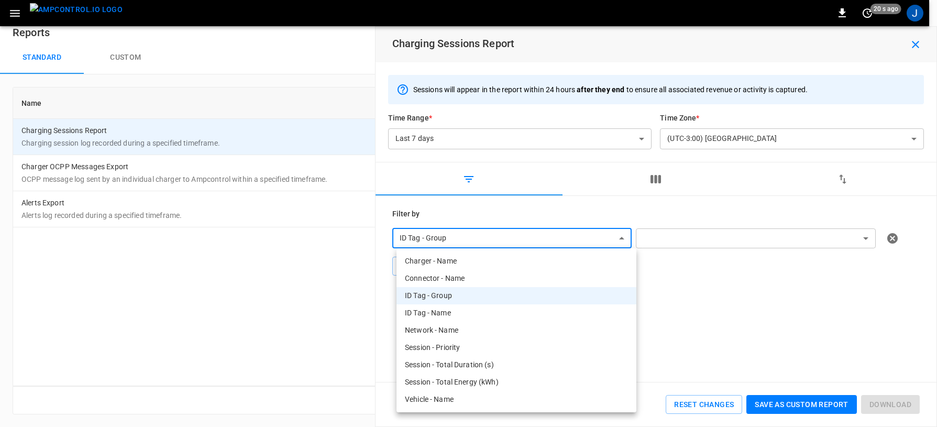
click at [539, 246] on body "**********" at bounding box center [468, 206] width 937 height 442
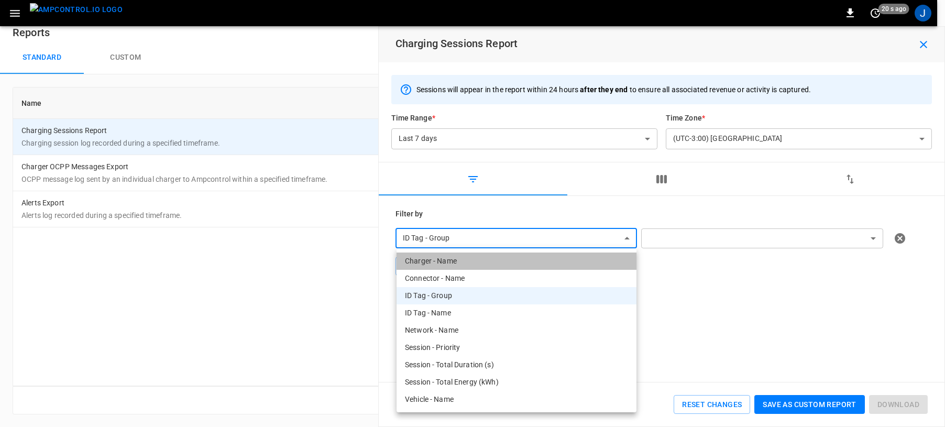
click at [458, 262] on li "Charger - Name" at bounding box center [517, 261] width 240 height 17
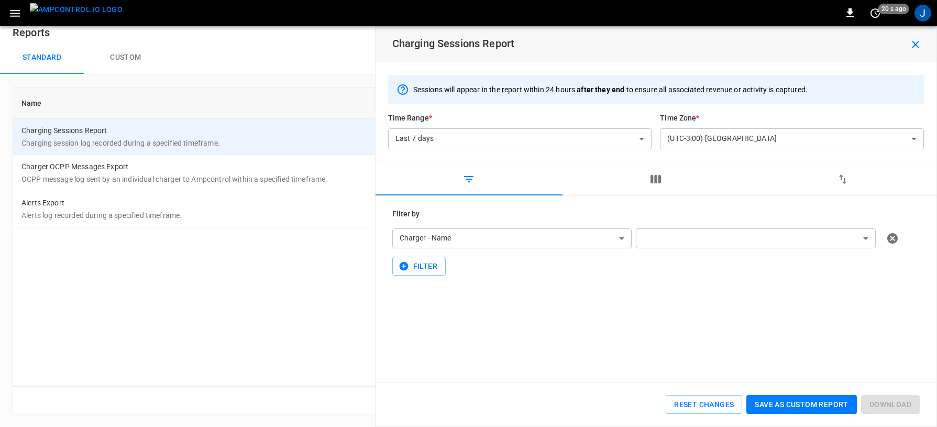
click at [731, 238] on body "**********" at bounding box center [468, 206] width 937 height 442
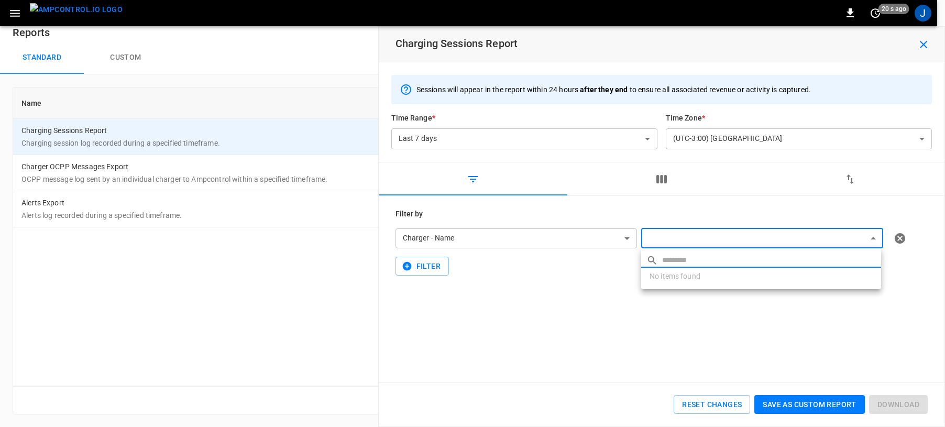
click at [550, 231] on div at bounding box center [472, 213] width 945 height 427
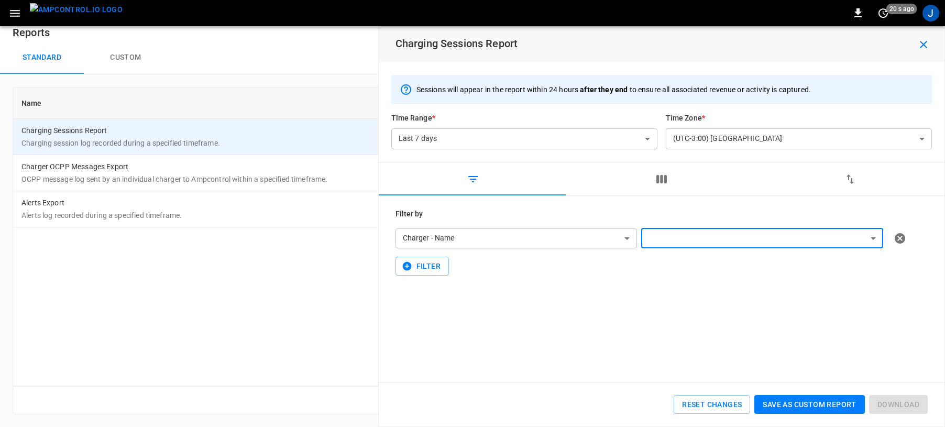
click at [548, 244] on body "**********" at bounding box center [472, 206] width 945 height 442
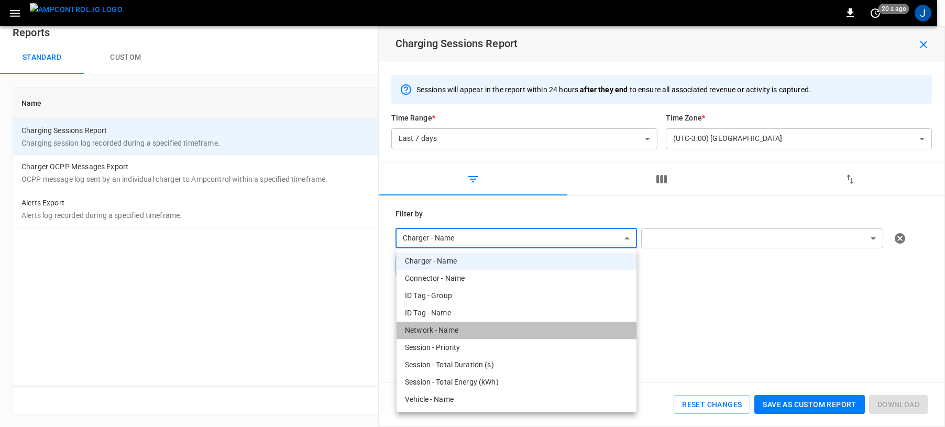
click at [511, 310] on li "Network - Name" at bounding box center [517, 330] width 240 height 17
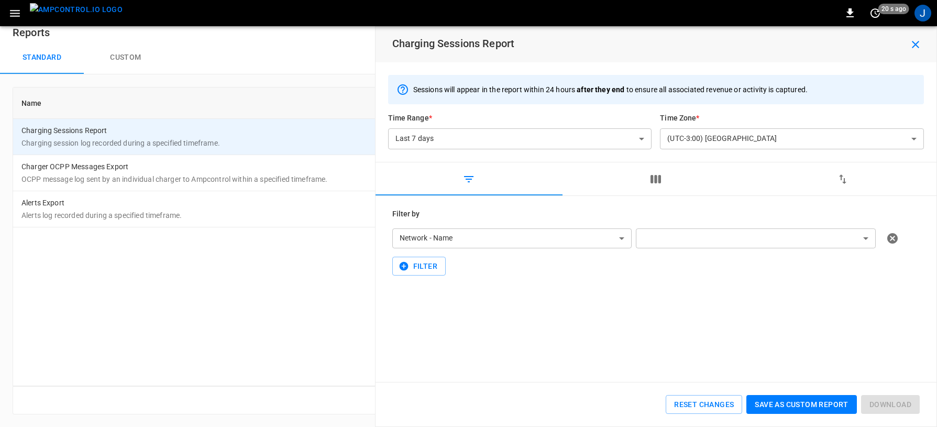
click at [686, 234] on body "**********" at bounding box center [468, 206] width 937 height 442
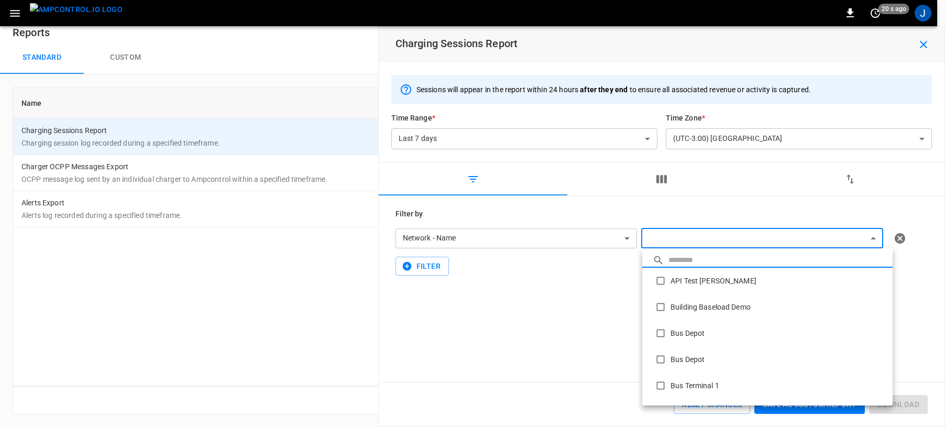
click at [540, 233] on div at bounding box center [472, 213] width 945 height 427
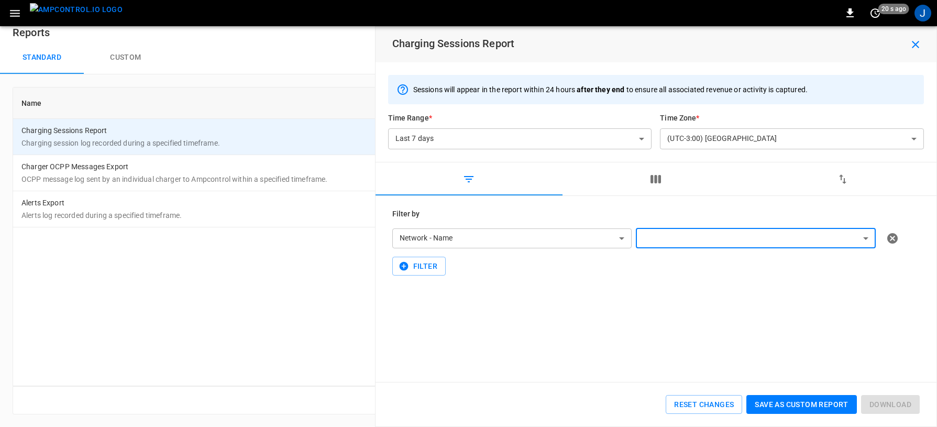
click at [608, 236] on body "**********" at bounding box center [468, 206] width 937 height 442
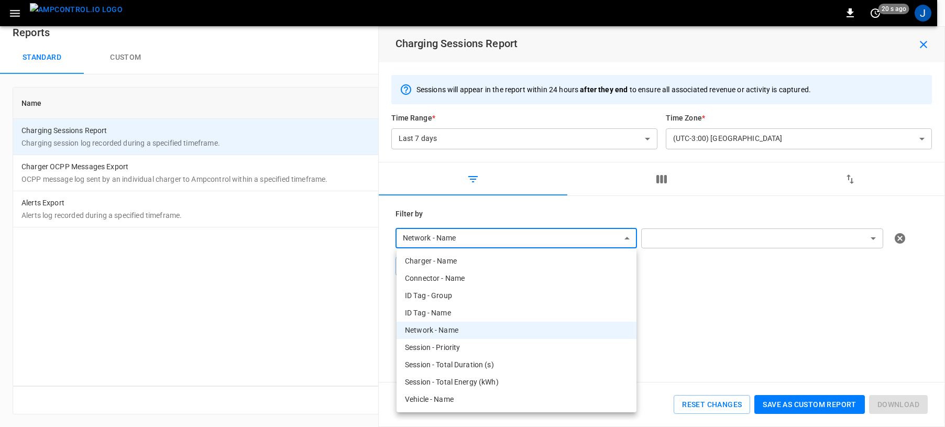
click at [741, 310] on div at bounding box center [472, 213] width 945 height 427
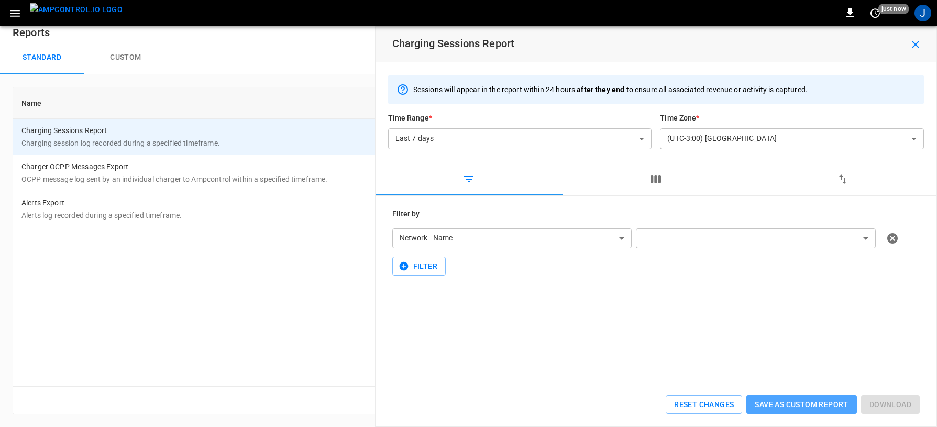
click at [813, 310] on button "Save as custom report" at bounding box center [802, 404] width 110 height 19
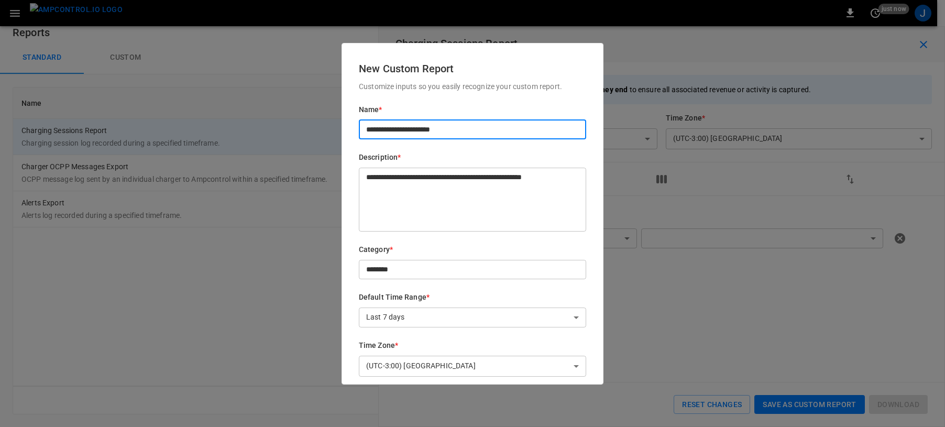
drag, startPoint x: 470, startPoint y: 126, endPoint x: 436, endPoint y: 126, distance: 34.1
click at [437, 126] on input "**********" at bounding box center [472, 128] width 227 height 19
click at [468, 206] on textarea "**********" at bounding box center [468, 199] width 205 height 55
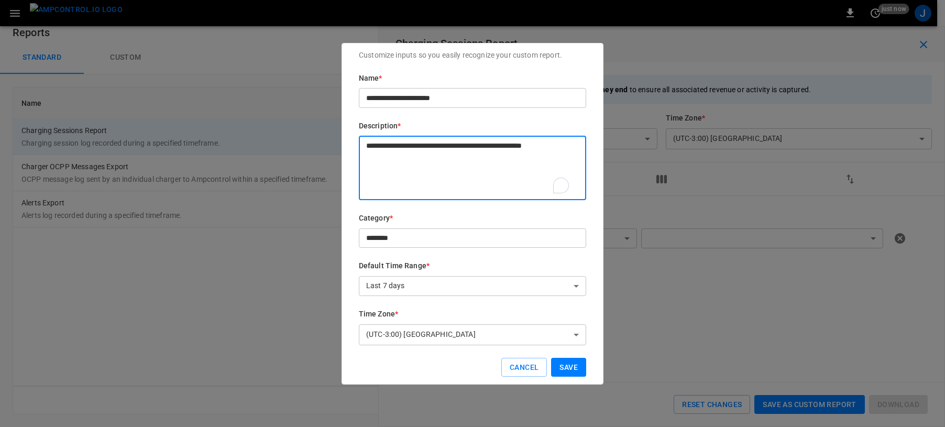
scroll to position [49, 0]
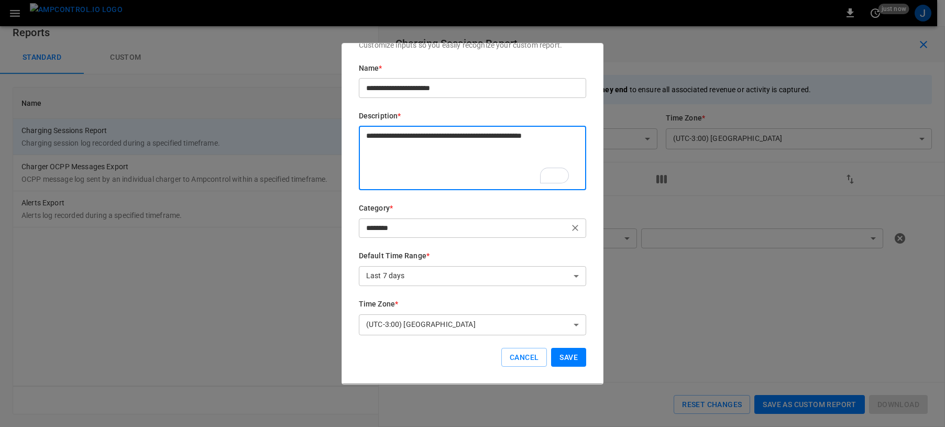
click at [462, 218] on div "******** ​" at bounding box center [472, 227] width 227 height 19
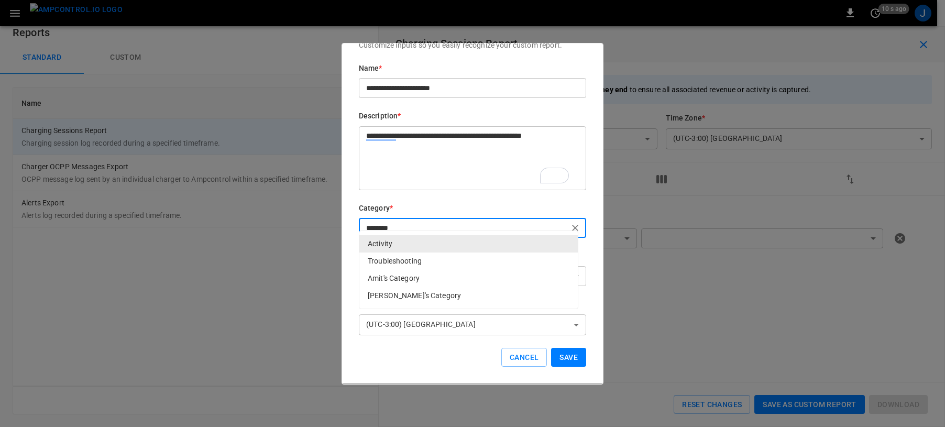
click at [586, 239] on div "**********" at bounding box center [473, 214] width 262 height 342
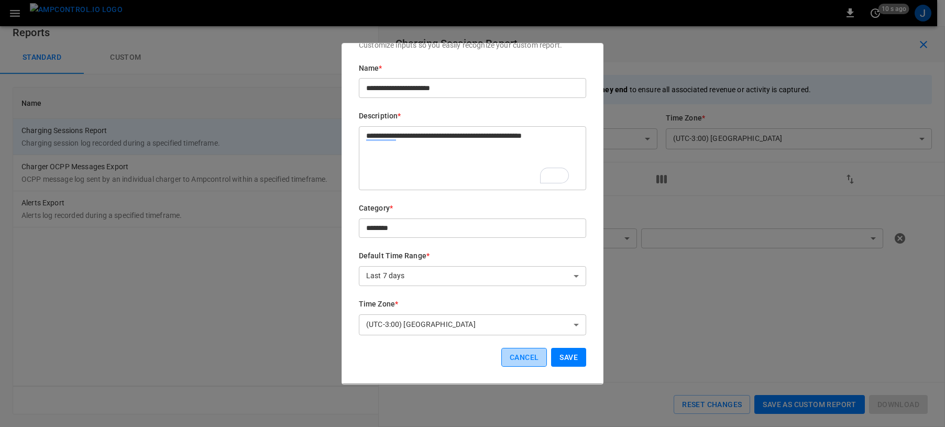
click at [512, 310] on button "Cancel" at bounding box center [524, 357] width 46 height 19
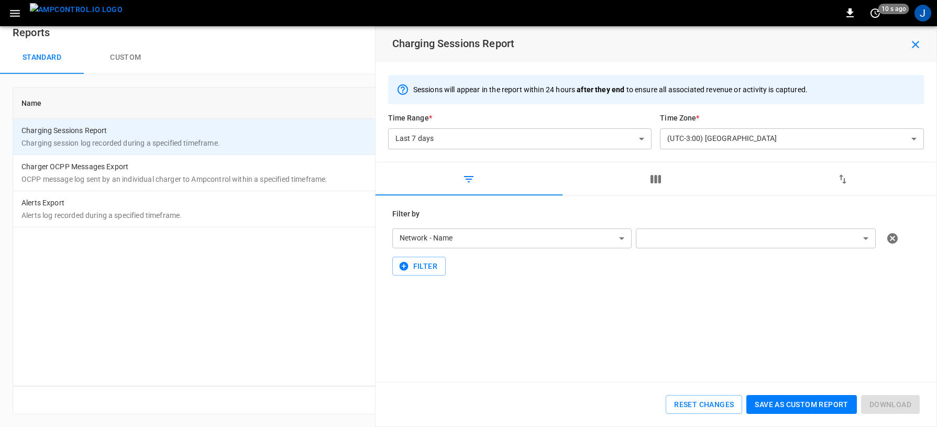
click at [923, 39] on button "button" at bounding box center [916, 44] width 34 height 19
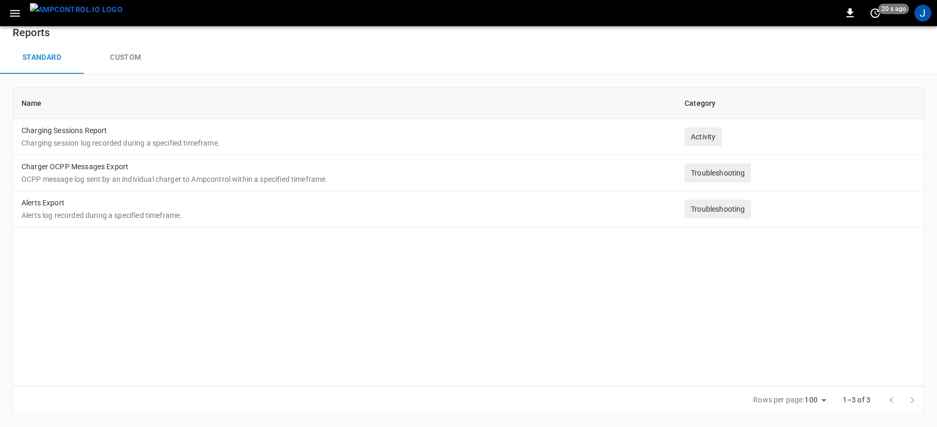
click at [511, 310] on div "Rows per page: 100 *** 1–3 of 3" at bounding box center [469, 400] width 912 height 28
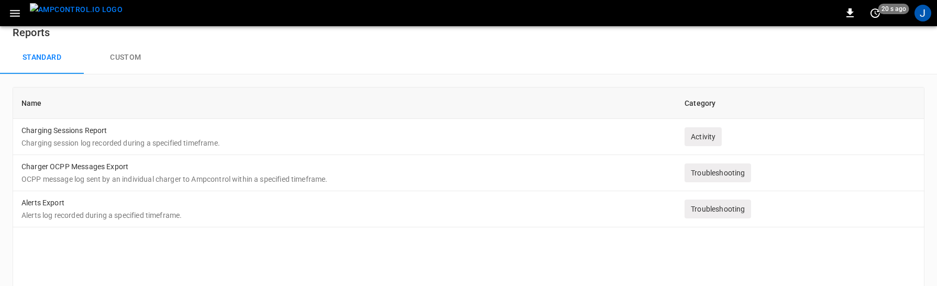
click at [387, 91] on th "Name" at bounding box center [344, 102] width 663 height 31
click at [12, 16] on icon "button" at bounding box center [15, 13] width 10 height 7
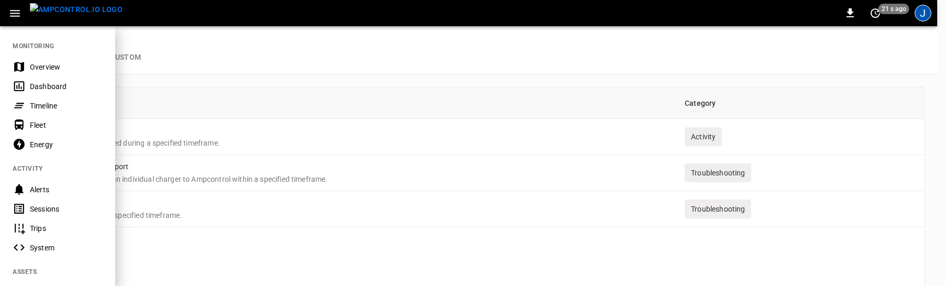
click at [925, 18] on div "J" at bounding box center [923, 13] width 17 height 17
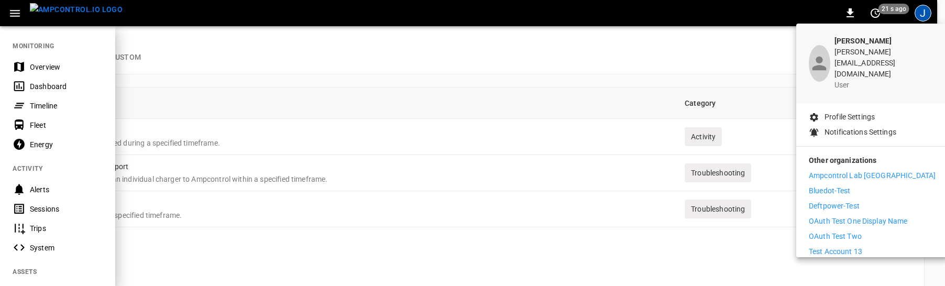
scroll to position [52, 0]
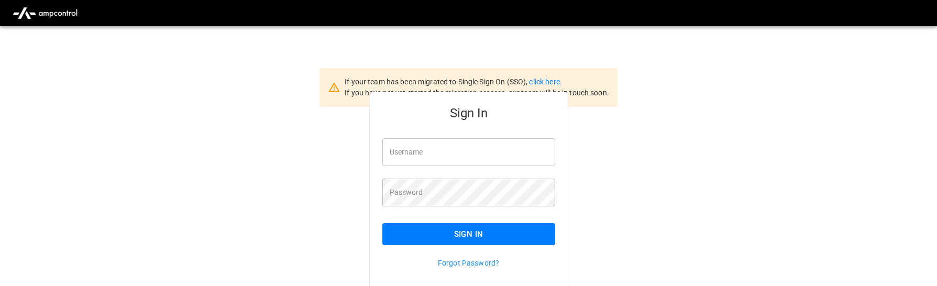
click at [457, 137] on div "Username Username" at bounding box center [462, 146] width 185 height 40
click at [467, 151] on input "Username" at bounding box center [468, 152] width 173 height 28
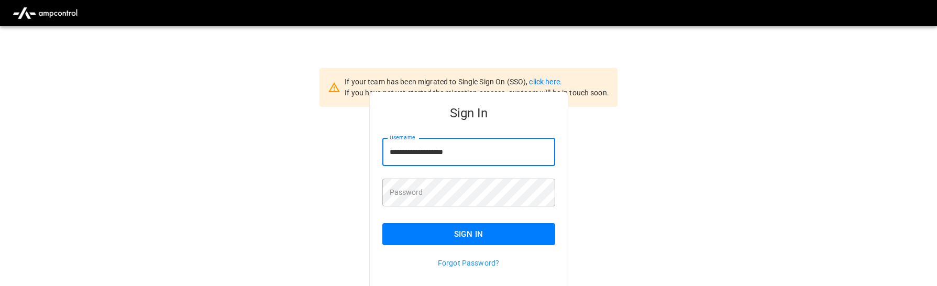
type input "**********"
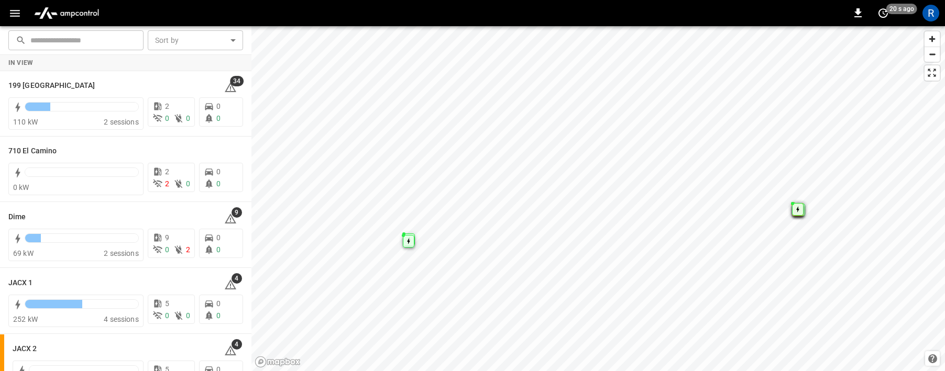
click at [204, 58] on div "In View" at bounding box center [125, 63] width 251 height 16
click at [14, 18] on icon "button" at bounding box center [14, 13] width 13 height 13
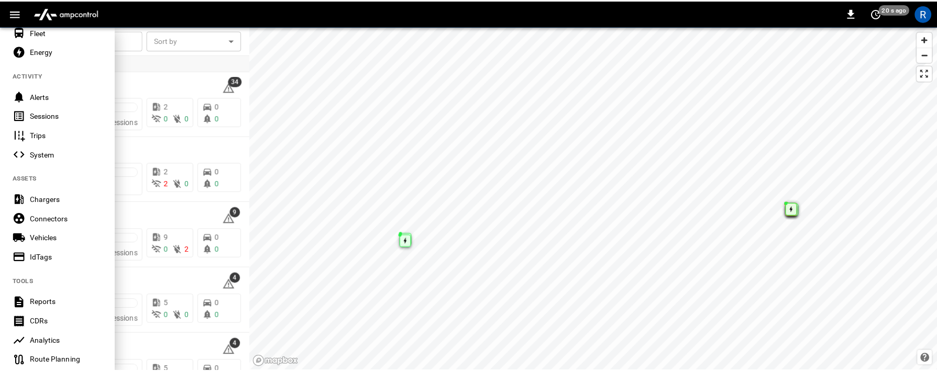
scroll to position [235, 0]
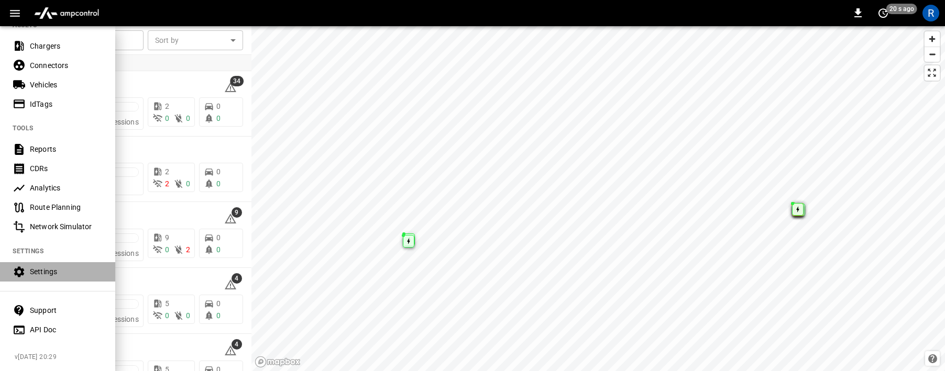
click at [43, 267] on div "Settings" at bounding box center [66, 272] width 73 height 10
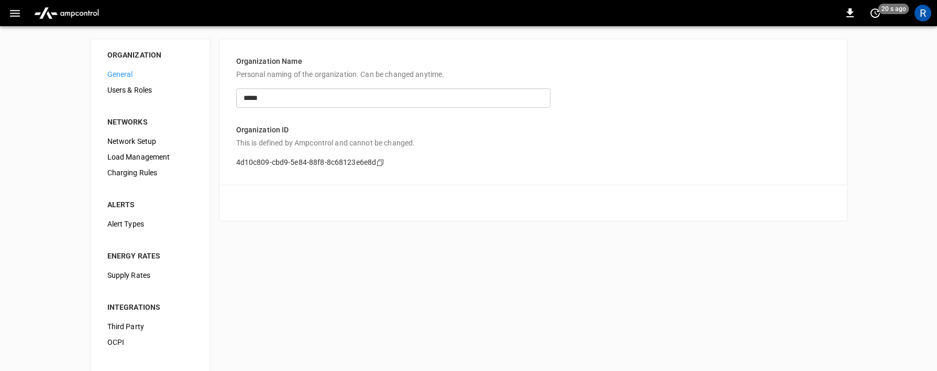
click at [120, 95] on span "Users & Roles" at bounding box center [150, 90] width 86 height 11
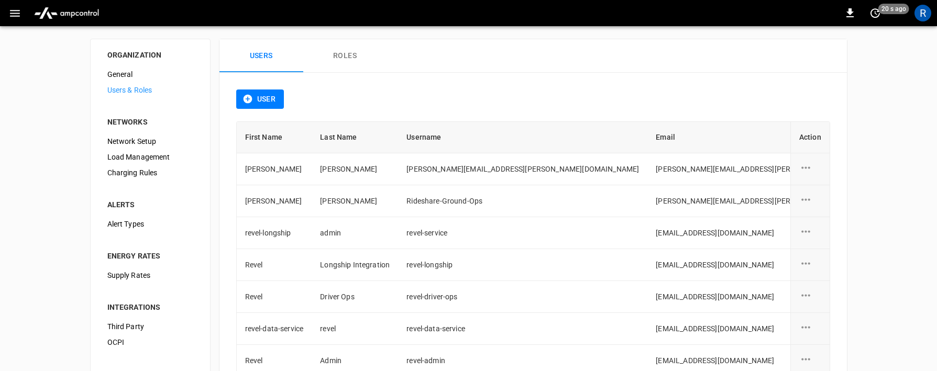
click at [335, 52] on button "Roles" at bounding box center [345, 56] width 84 height 34
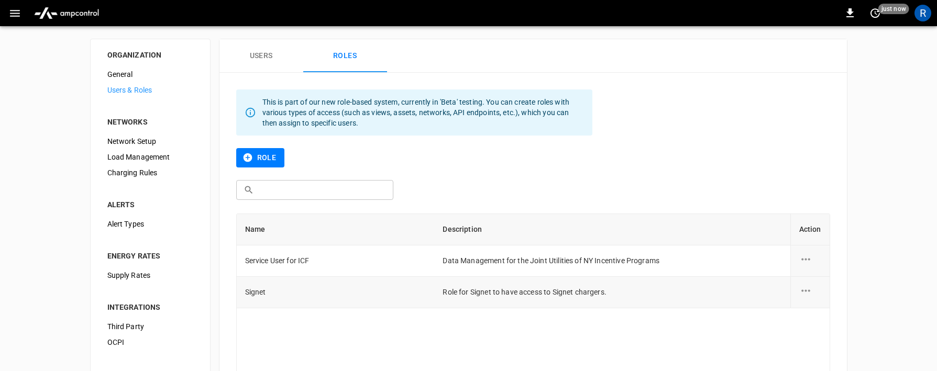
click at [462, 286] on td "Role for Signet to have access to Signet chargers." at bounding box center [612, 292] width 356 height 31
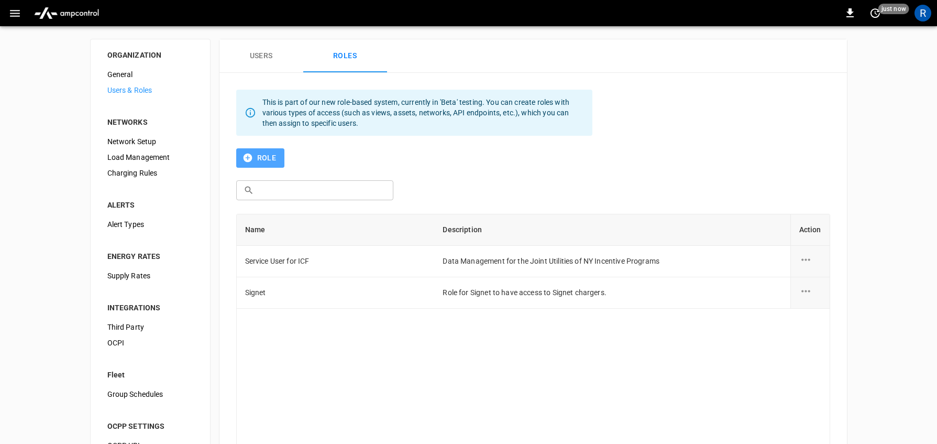
click at [263, 153] on button "Role" at bounding box center [260, 157] width 49 height 19
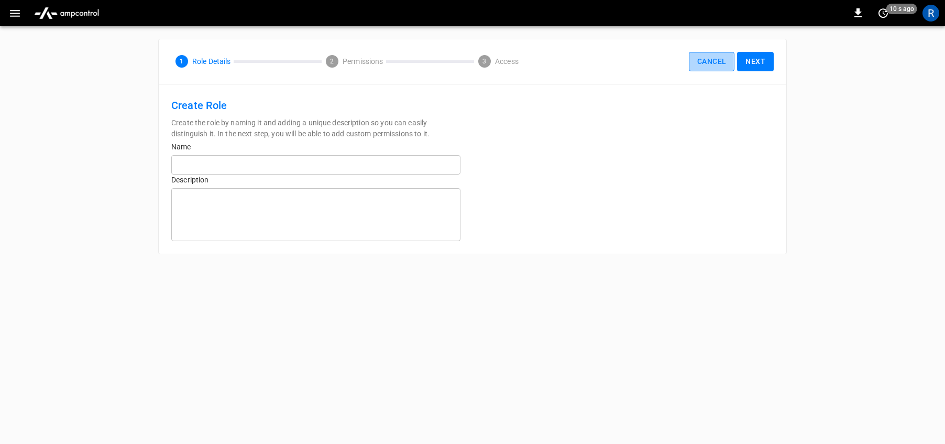
click at [712, 67] on button "Cancel" at bounding box center [712, 61] width 46 height 19
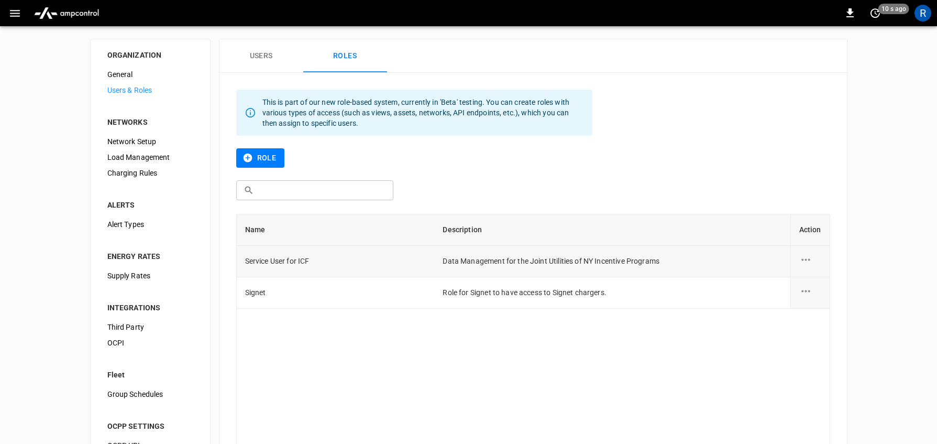
click at [293, 263] on td "Service User for ICF" at bounding box center [336, 261] width 198 height 31
click at [806, 257] on icon "role action options" at bounding box center [805, 259] width 13 height 13
click at [828, 270] on li "Edit" at bounding box center [817, 265] width 37 height 17
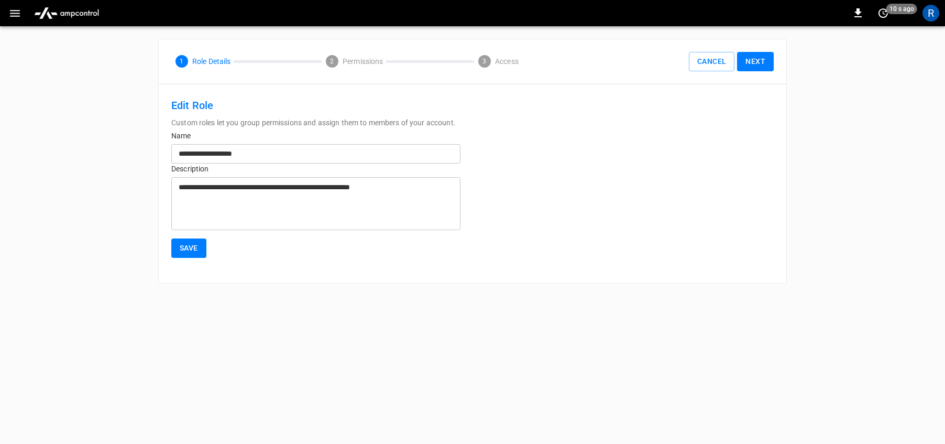
click at [764, 60] on button "Next" at bounding box center [755, 61] width 37 height 19
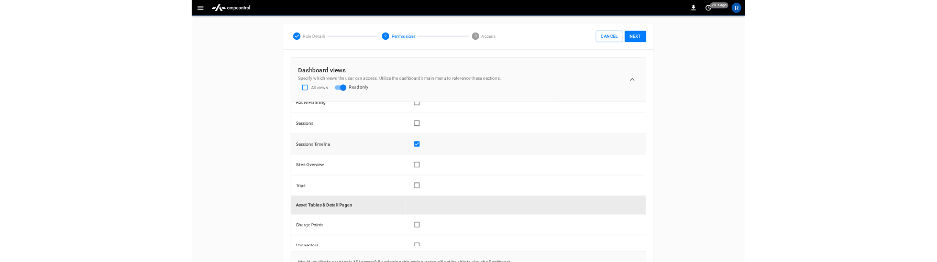
scroll to position [175, 0]
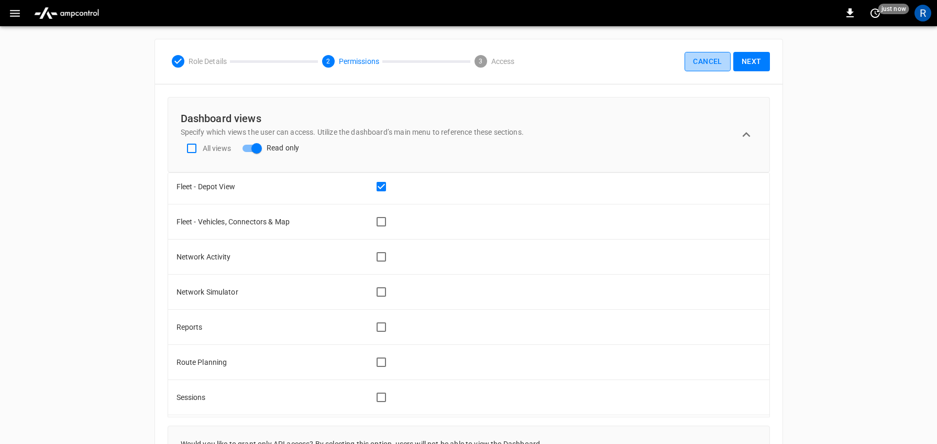
click at [700, 60] on button "Cancel" at bounding box center [708, 61] width 46 height 19
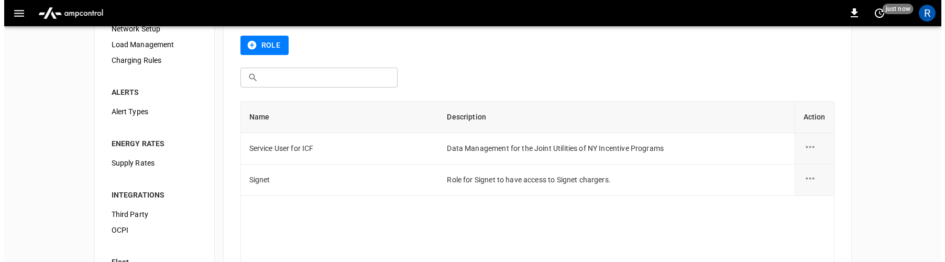
scroll to position [228, 0]
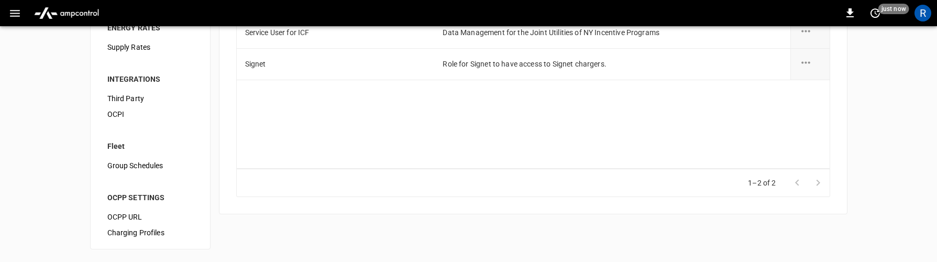
click at [6, 8] on button "button" at bounding box center [14, 13] width 21 height 19
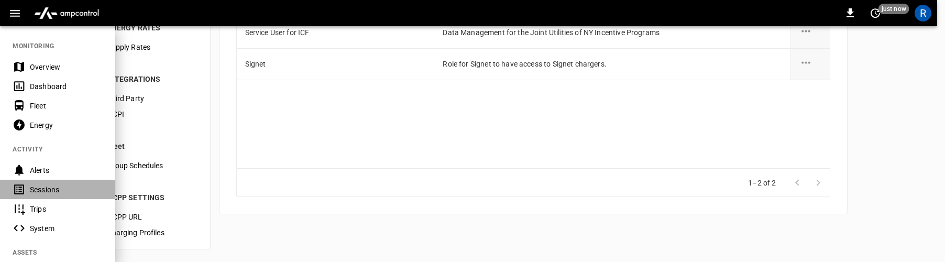
click at [62, 188] on div "Sessions" at bounding box center [66, 189] width 73 height 10
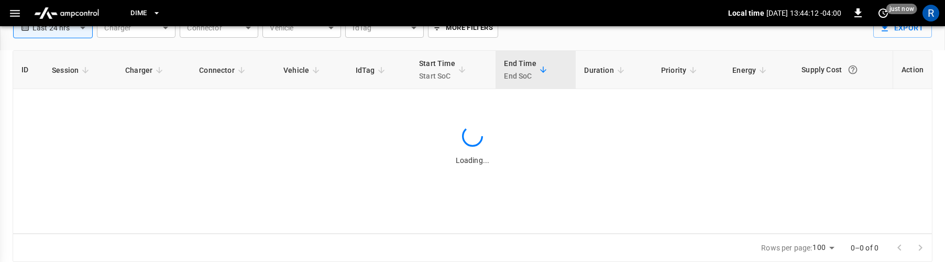
scroll to position [80, 0]
click at [22, 6] on button "button" at bounding box center [14, 13] width 21 height 19
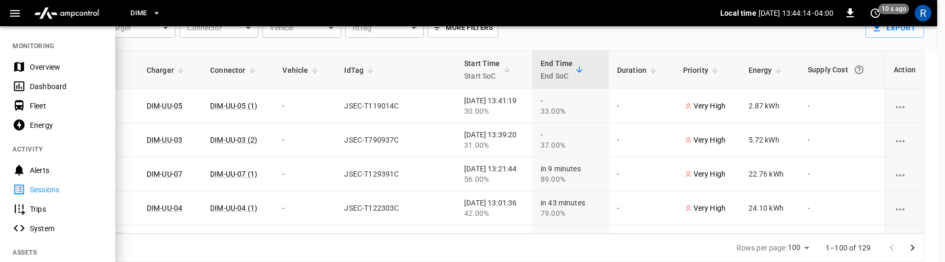
click at [22, 13] on button "button" at bounding box center [14, 13] width 21 height 19
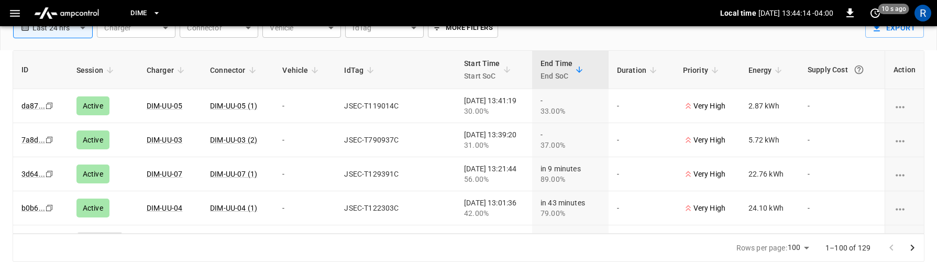
click at [22, 13] on button "button" at bounding box center [14, 13] width 21 height 19
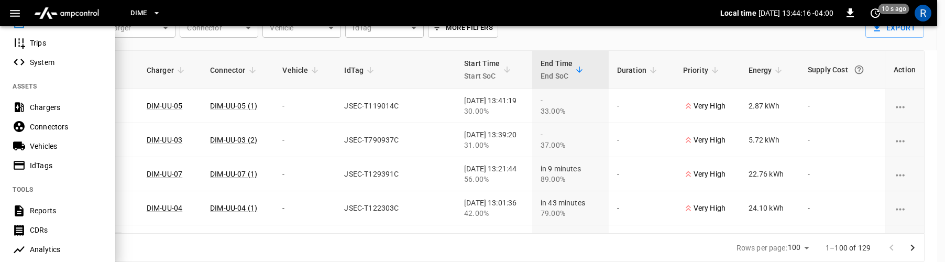
scroll to position [156, 0]
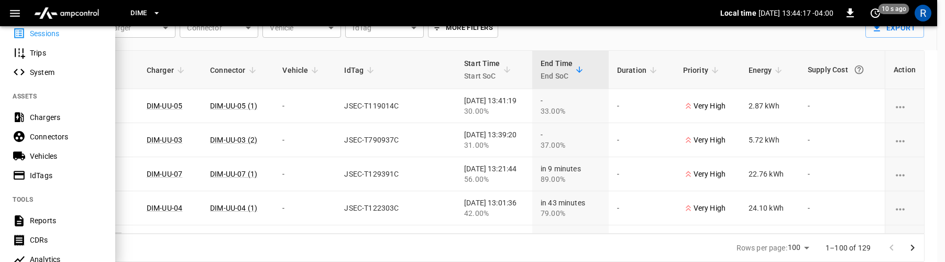
click at [42, 219] on div "Reports" at bounding box center [66, 220] width 73 height 10
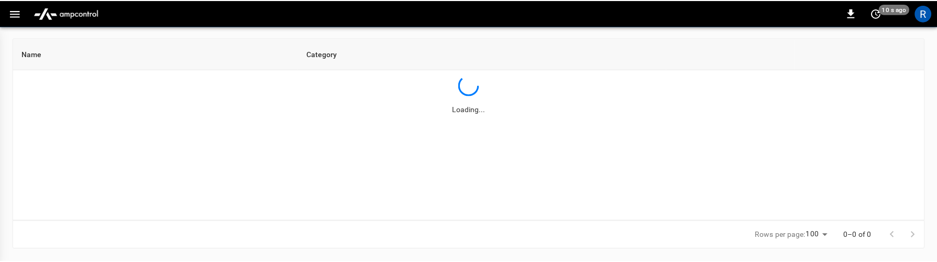
scroll to position [64, 0]
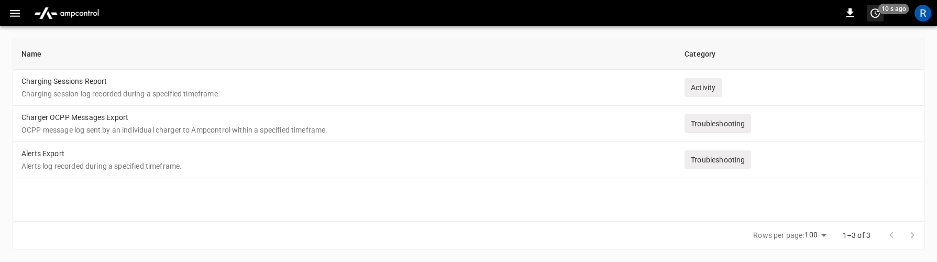
click at [874, 15] on icon "set refresh interval" at bounding box center [875, 13] width 13 height 13
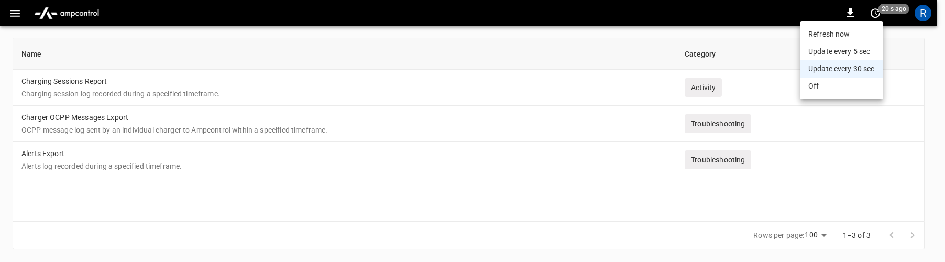
click at [832, 89] on li "Off" at bounding box center [841, 86] width 83 height 17
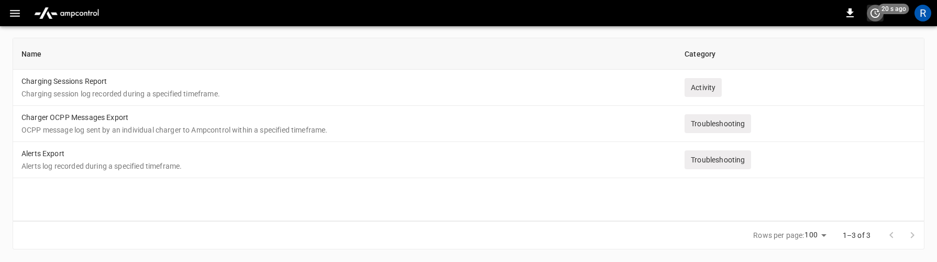
click at [878, 14] on icon "set refresh interval" at bounding box center [875, 13] width 13 height 13
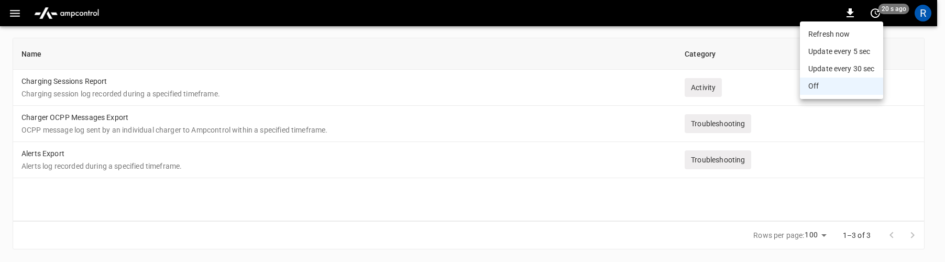
click at [763, 16] on div at bounding box center [472, 131] width 945 height 262
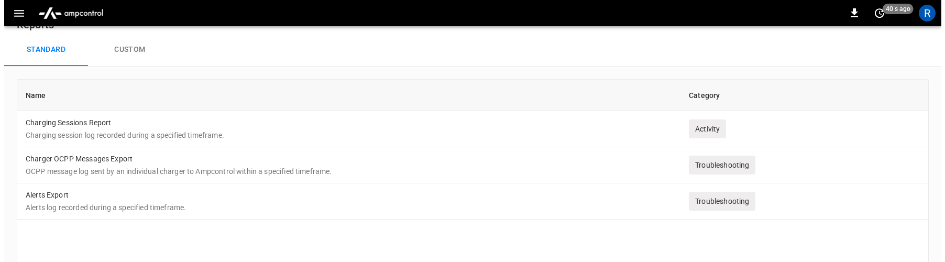
scroll to position [0, 0]
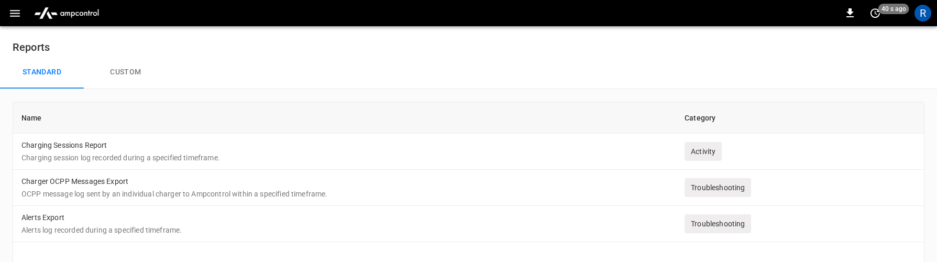
click at [129, 71] on button "Custom" at bounding box center [126, 73] width 84 height 34
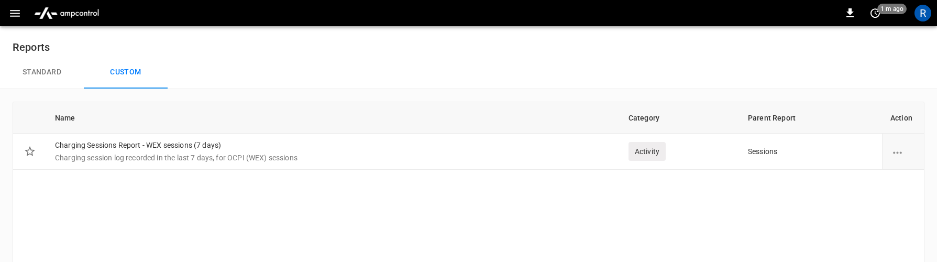
click at [337, 210] on div "Name Category Parent Report Action Charging Sessions Report - WEX sessions (7 d…" at bounding box center [469, 193] width 912 height 183
click at [925, 13] on div "R" at bounding box center [923, 13] width 17 height 17
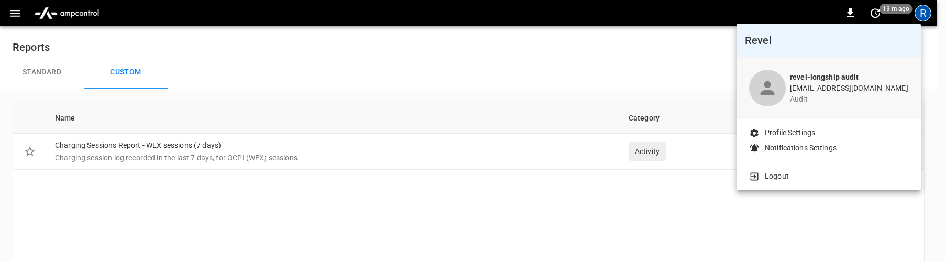
click at [807, 173] on li "Logout" at bounding box center [828, 176] width 159 height 11
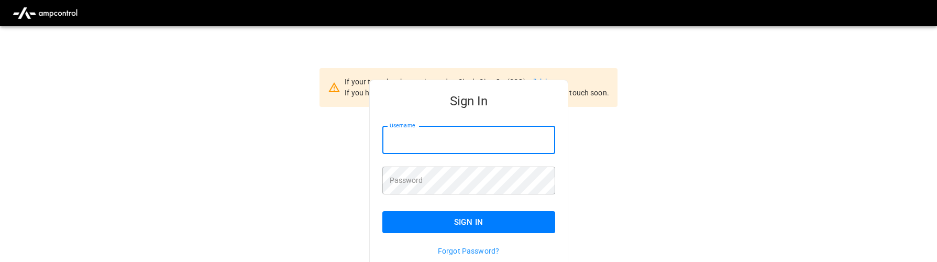
click at [423, 138] on input "Username" at bounding box center [468, 140] width 173 height 28
type input "**********"
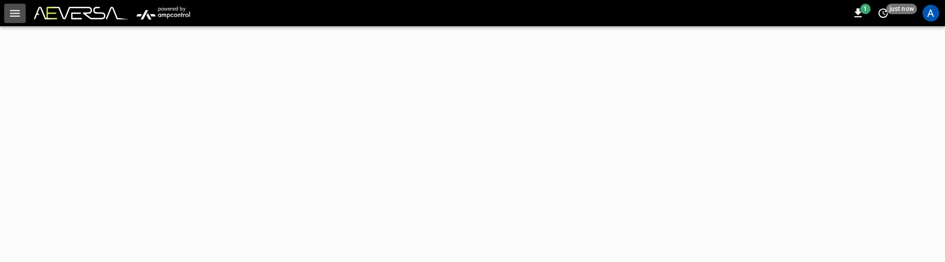
click at [16, 13] on icon "button" at bounding box center [15, 13] width 10 height 7
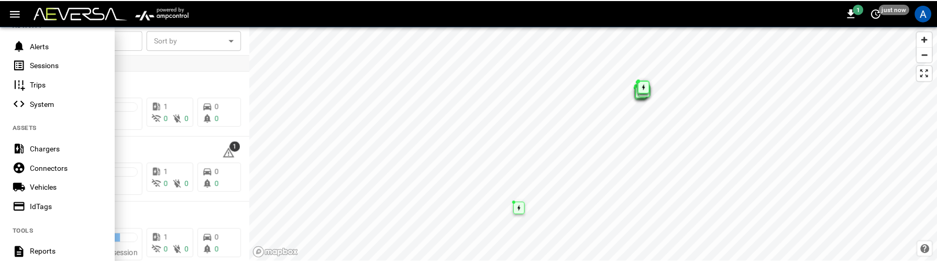
scroll to position [345, 0]
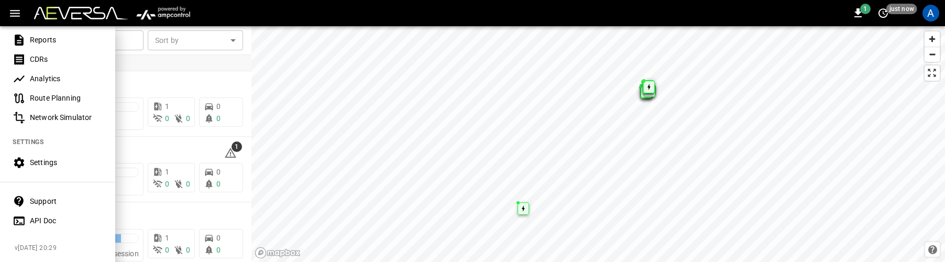
click at [54, 35] on div "Reports" at bounding box center [66, 40] width 73 height 10
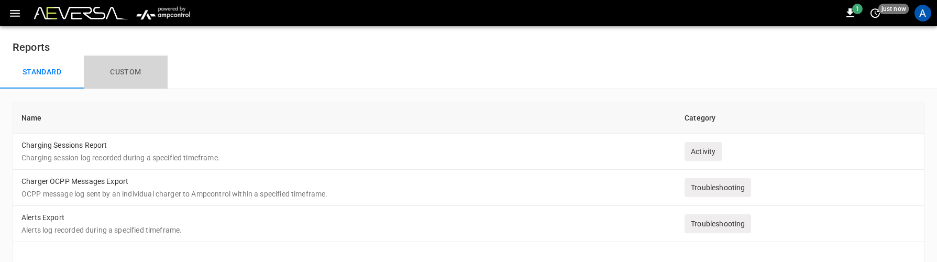
click at [138, 64] on button "Custom" at bounding box center [126, 73] width 84 height 34
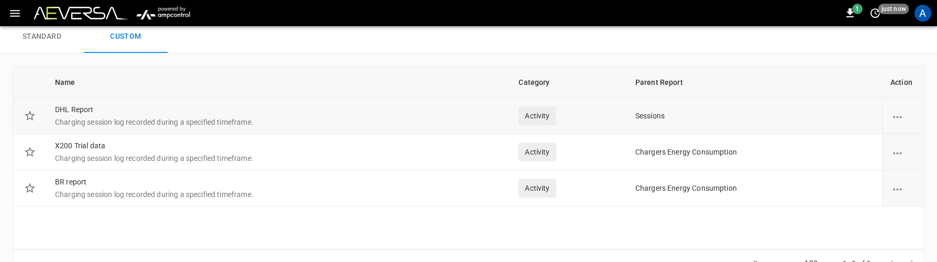
scroll to position [64, 0]
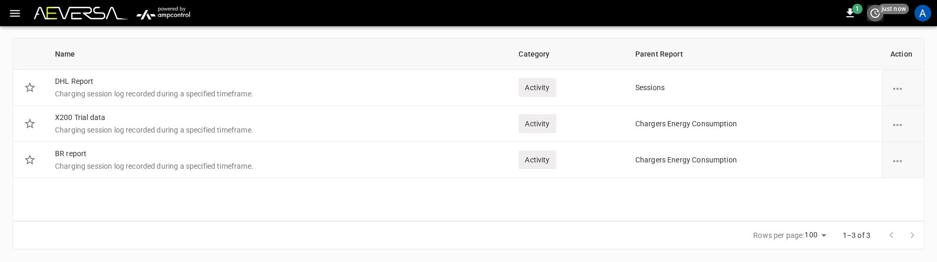
click at [882, 14] on button "set refresh interval" at bounding box center [875, 13] width 17 height 17
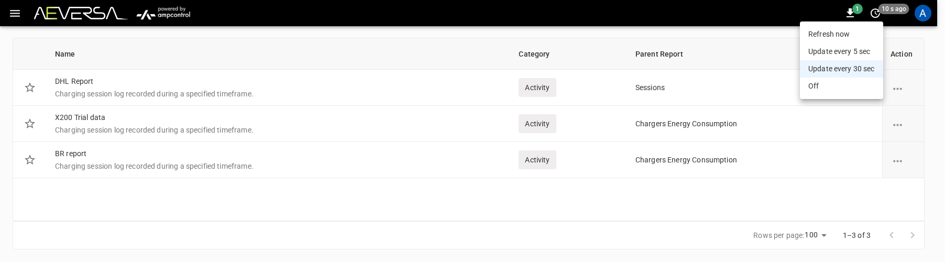
click at [831, 83] on li "Off" at bounding box center [841, 86] width 83 height 17
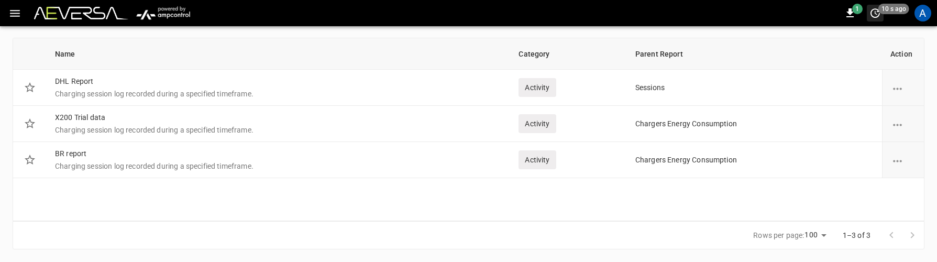
click at [876, 12] on icon "set refresh interval" at bounding box center [875, 13] width 13 height 13
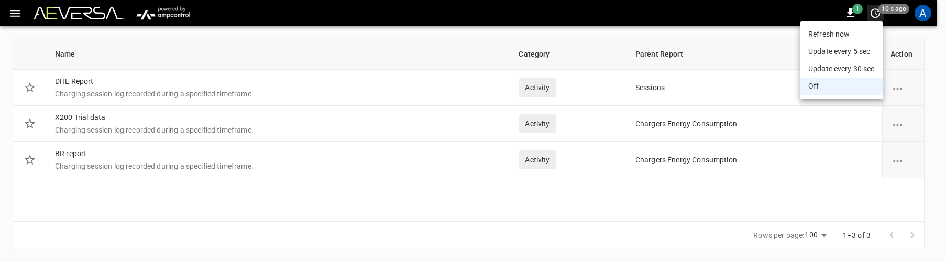
click at [876, 12] on div at bounding box center [472, 131] width 945 height 262
